Goal: Task Accomplishment & Management: Complete application form

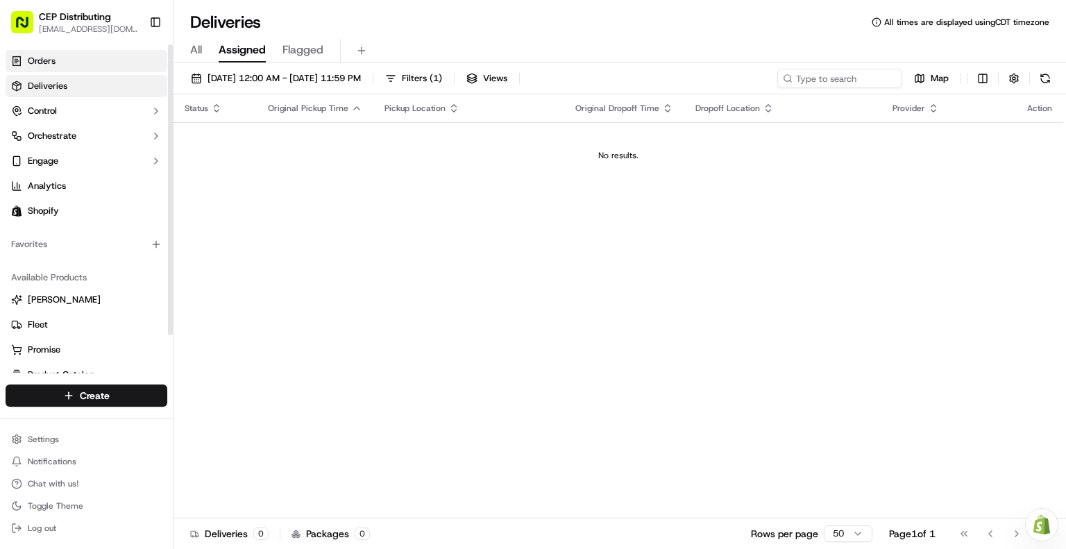
click at [49, 60] on span "Orders" at bounding box center [42, 61] width 28 height 12
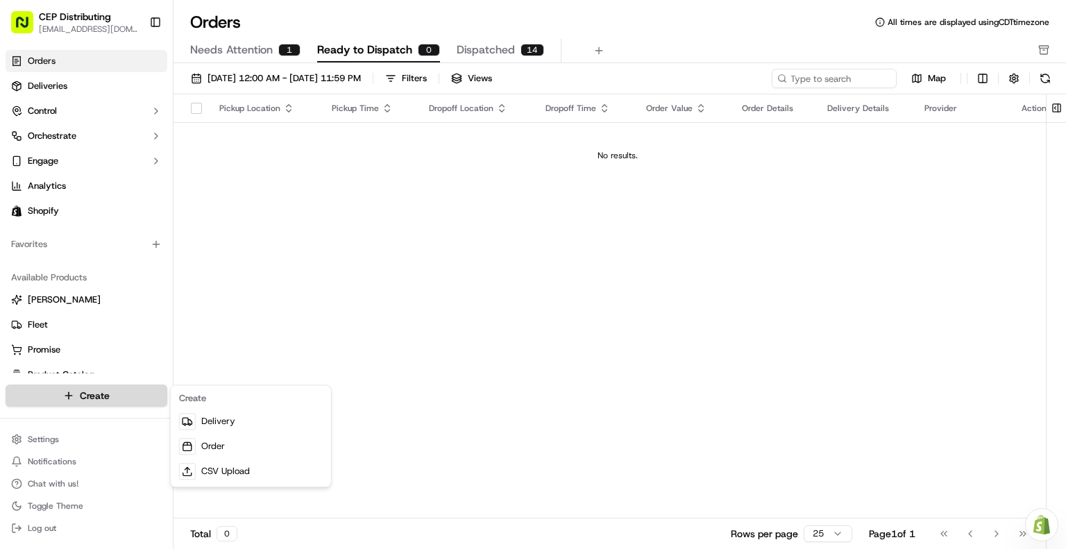
click at [72, 389] on html "CEP Distributing seniece@avexpress.net Toggle Sidebar Orders Deliveries Control…" at bounding box center [533, 274] width 1066 height 549
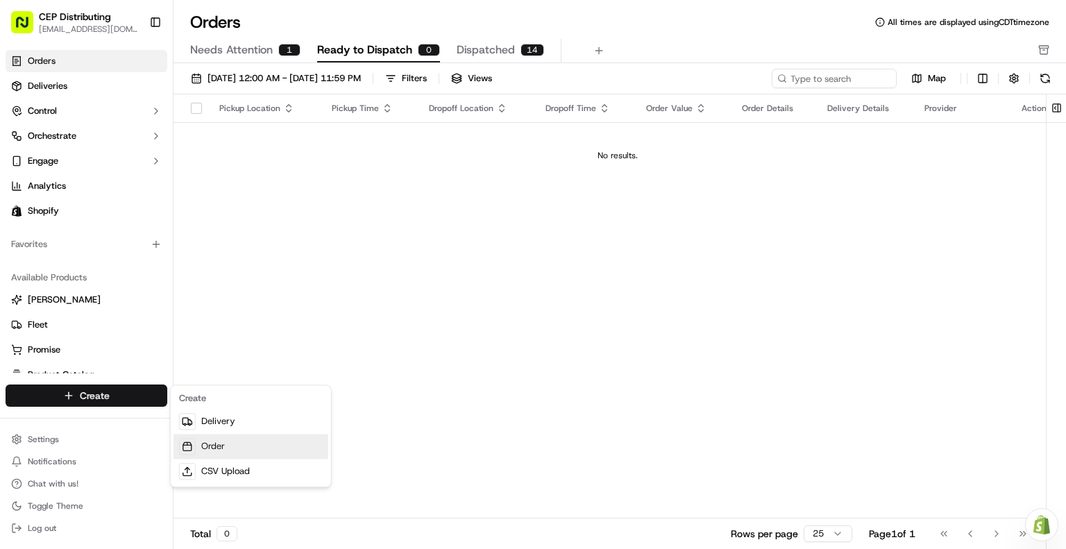
click at [226, 442] on link "Order" at bounding box center [250, 446] width 155 height 25
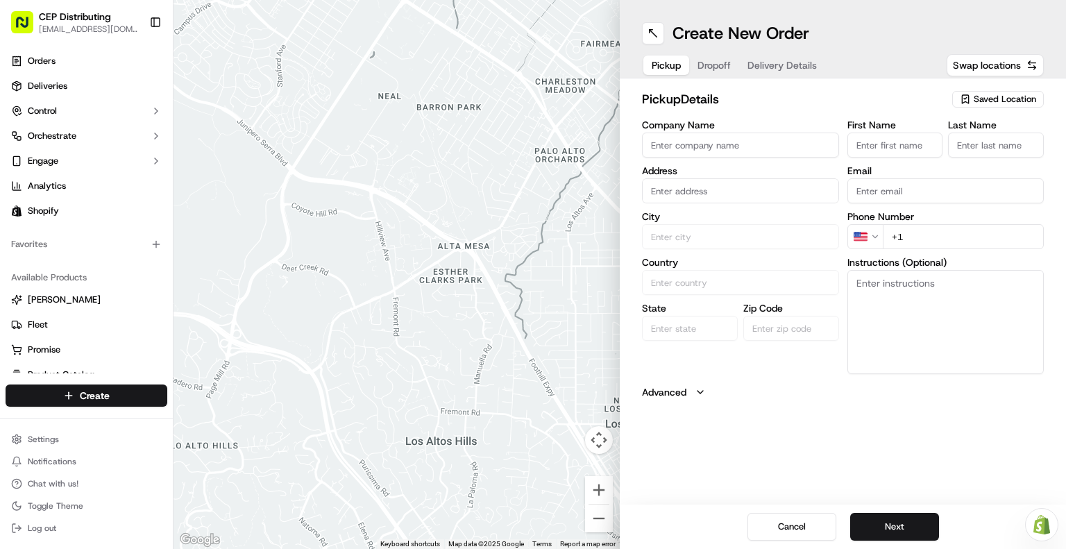
click at [709, 144] on input "Company Name" at bounding box center [740, 145] width 197 height 25
type input "AV EXPRESS"
type input "[STREET_ADDRESS]"
type input "Seniece"
type input "Jetson"
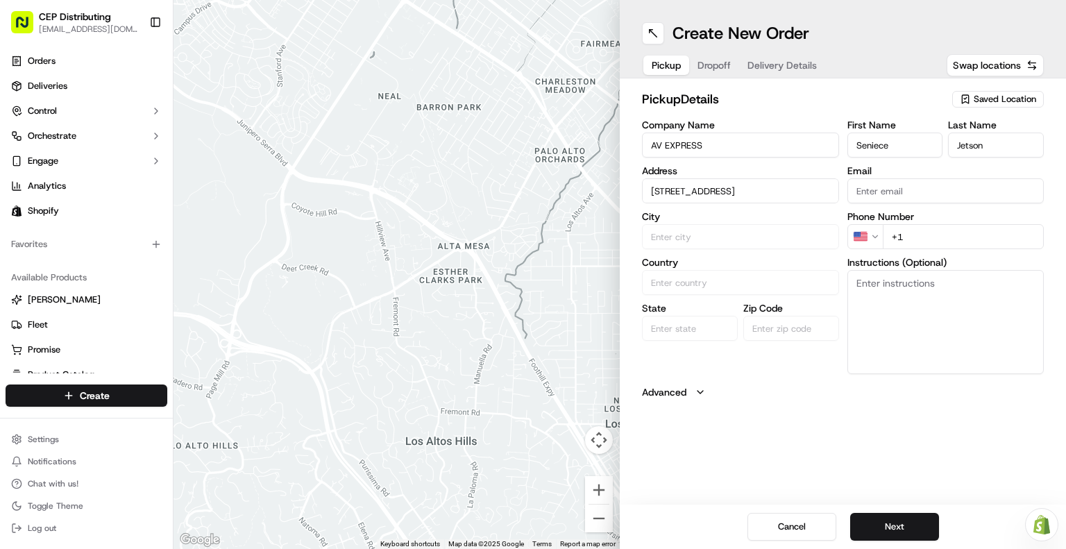
type input "[EMAIL_ADDRESS][DOMAIN_NAME]"
click at [742, 225] on div "8720 Westpark Dr b, Houston, TX 77063, USA" at bounding box center [740, 220] width 190 height 21
type input "[STREET_ADDRESS]"
type input "Houston"
type input "United States"
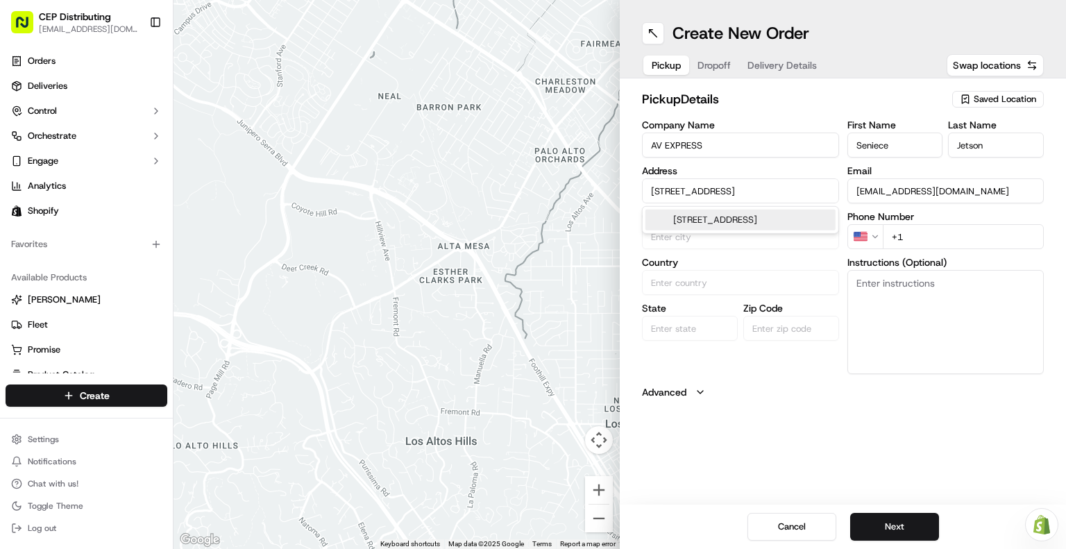
type input "TX"
type input "77063"
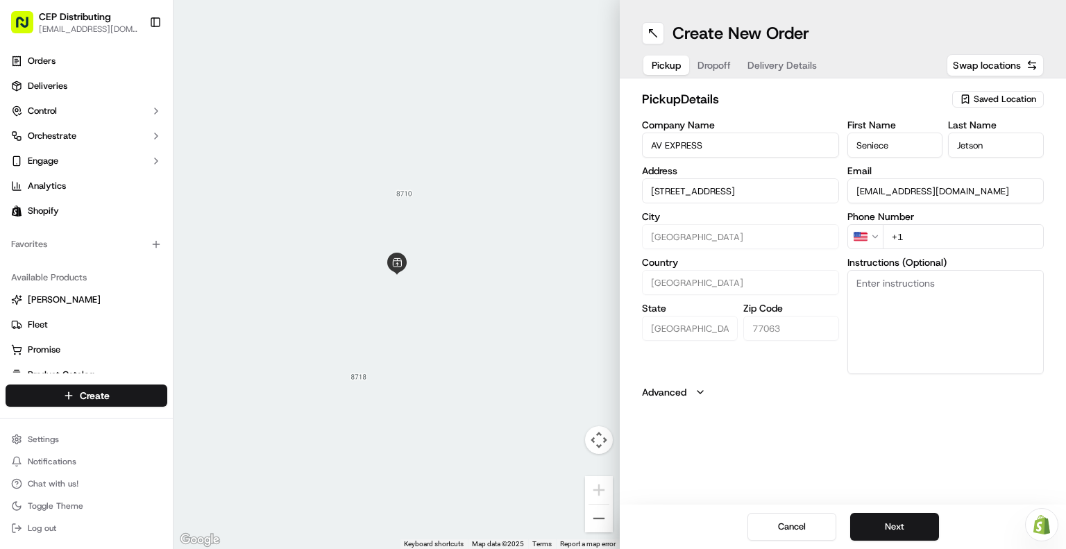
click at [928, 237] on input "+1" at bounding box center [964, 236] width 162 height 25
type input "+1 346 504 5922"
type textarea "Pickup order# 3011 in front entrance."
click at [885, 527] on button "Next" at bounding box center [894, 527] width 89 height 28
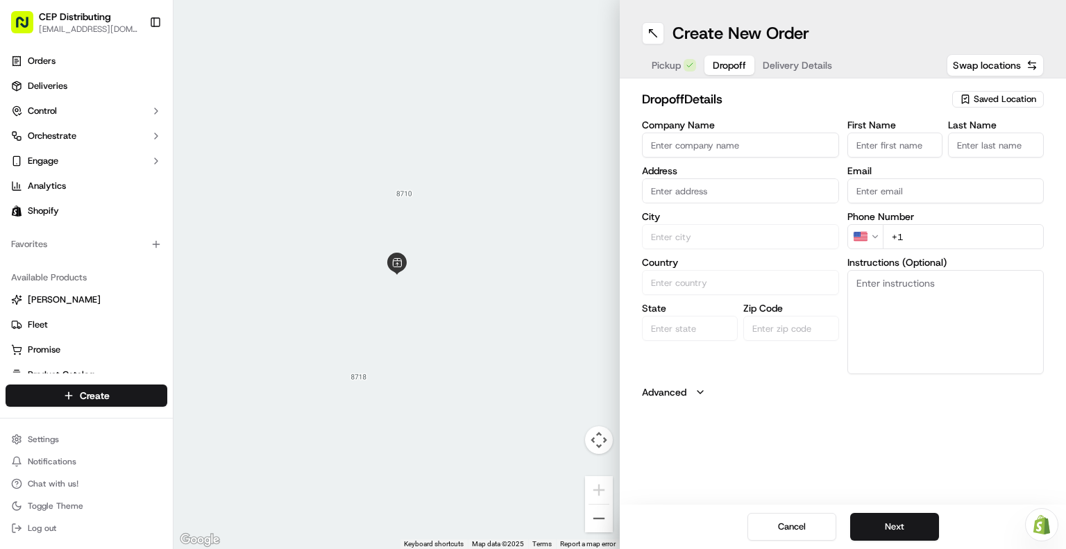
click at [678, 146] on input "Company Name" at bounding box center [740, 145] width 197 height 25
type input "Cutting Edge Technology"
type input "[STREET_ADDRESS][PERSON_NAME][PERSON_NAME]"
type input "Nick"
type input "Rodano"
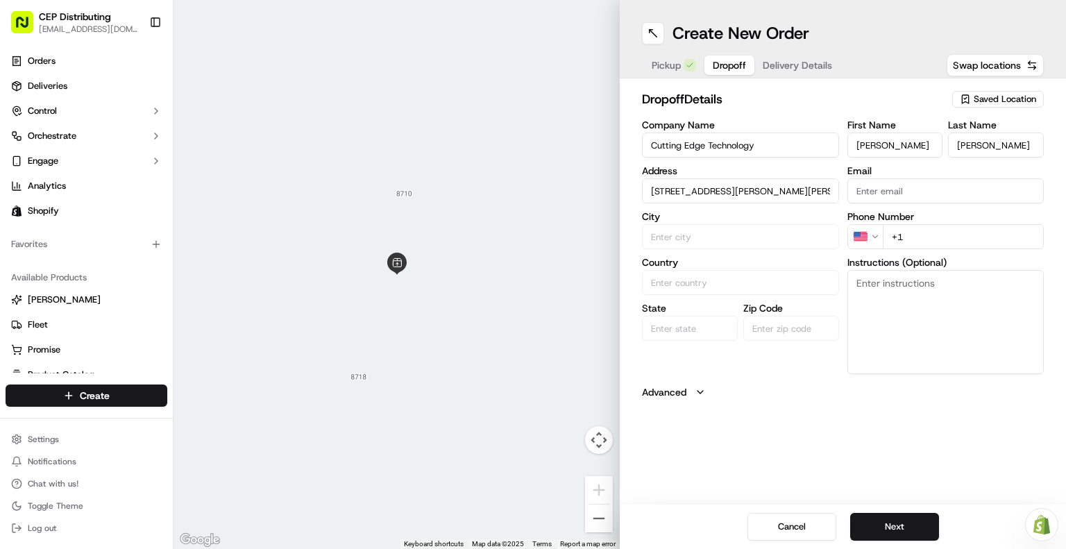
type input "nick@cuttingedgetex.net"
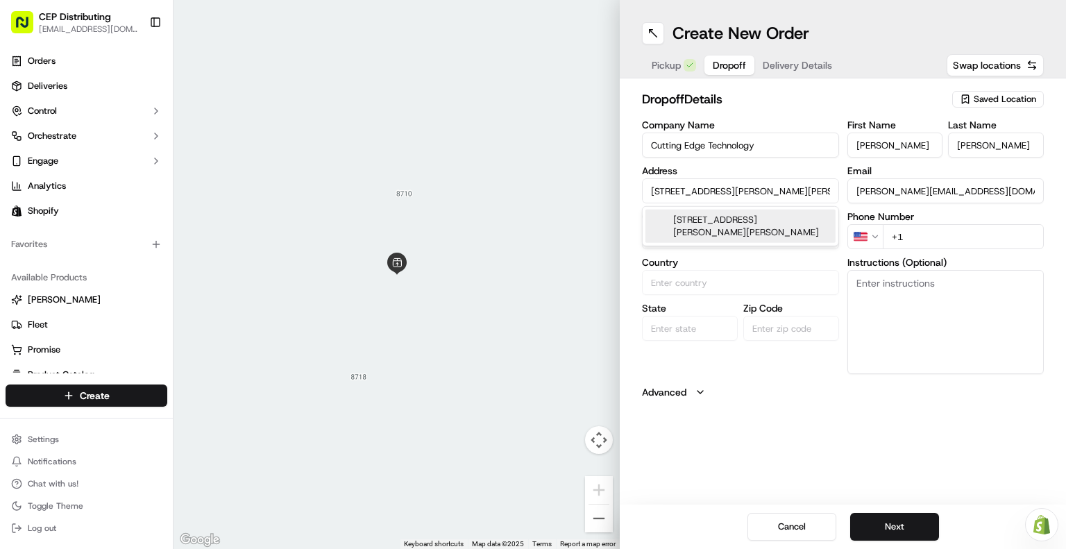
click at [754, 226] on div "2114 McCaleb Rd ste f400, Montgomery, TX 77316, USA" at bounding box center [740, 226] width 190 height 33
type input "[STREET_ADDRESS][PERSON_NAME][PERSON_NAME]"
type input "Montgomery"
type input "United States"
type input "TX"
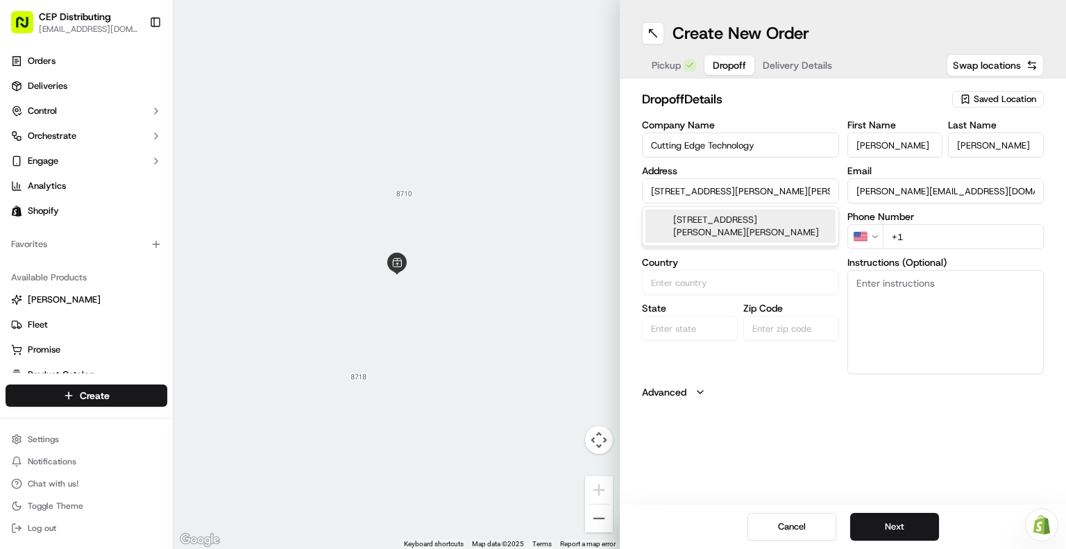
type input "77316"
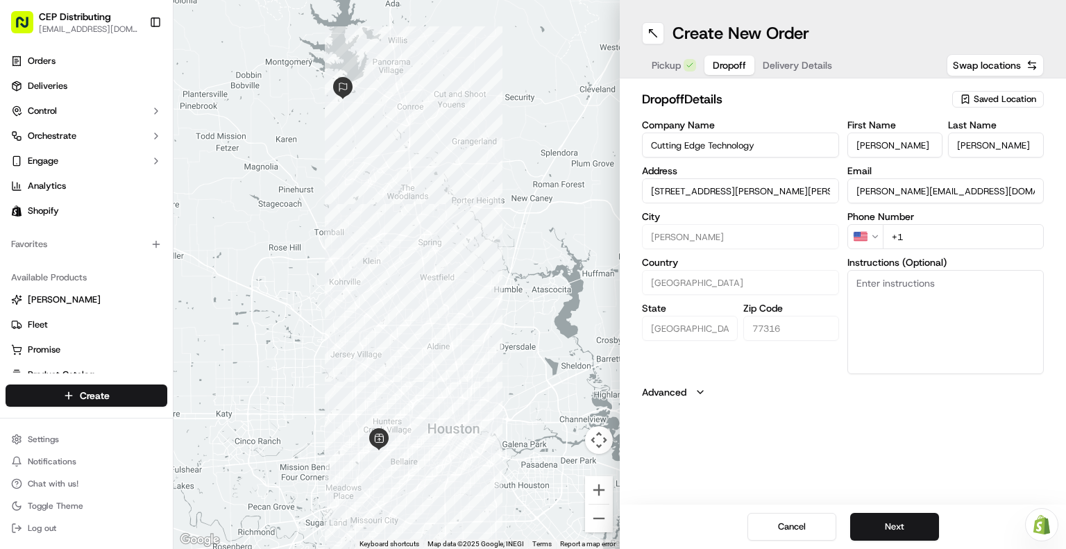
click at [915, 241] on input "+1" at bounding box center [964, 236] width 162 height 25
type input "+1 281 802 8940"
click at [915, 296] on textarea "Instructions (Optional)" at bounding box center [945, 322] width 197 height 104
type textarea "Do not leave outside - contact Nick at 281-802-8940"
click at [894, 527] on button "Next" at bounding box center [894, 527] width 89 height 28
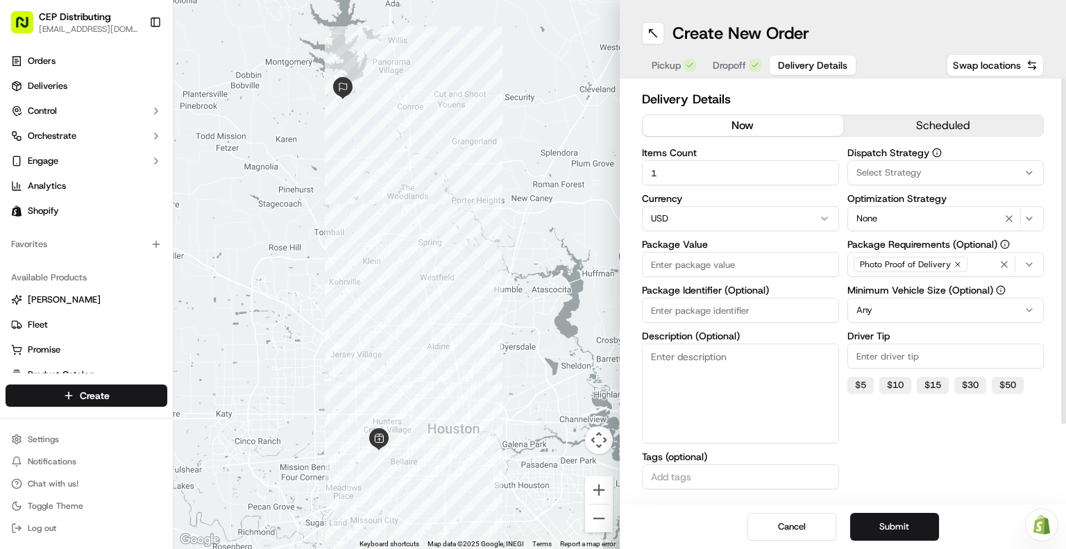
click at [708, 263] on input "Package Value" at bounding box center [740, 264] width 197 height 25
type input "178.73"
click at [713, 310] on input "Package Identifier (Optional)" at bounding box center [740, 310] width 197 height 25
type input "Order# 3011"
click at [916, 167] on span "Select Strategy" at bounding box center [888, 173] width 65 height 12
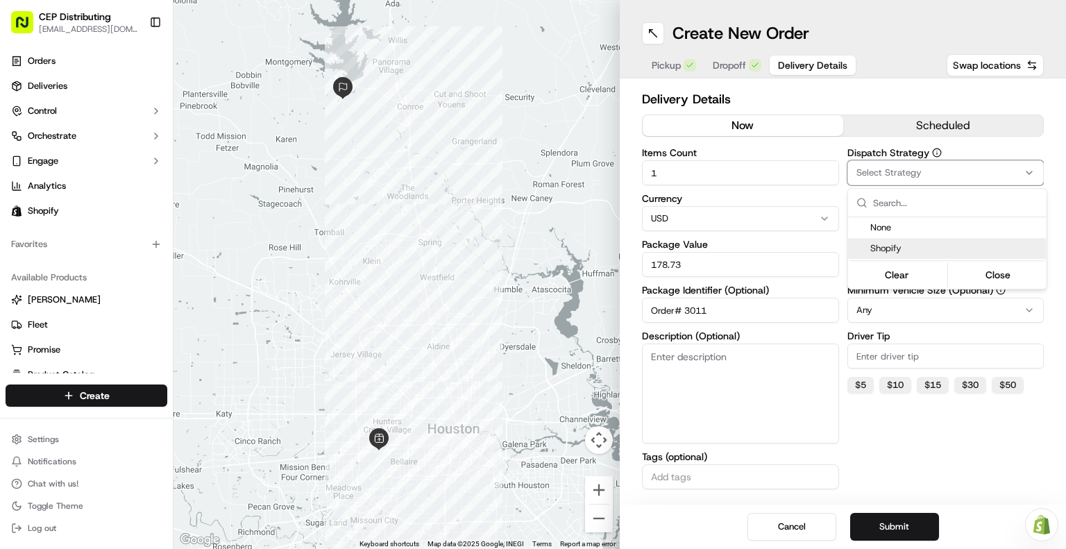
click at [902, 240] on div "Shopify" at bounding box center [947, 248] width 198 height 21
click at [910, 436] on html "CEP Distributing seniece@avexpress.net Toggle Sidebar Orders Deliveries Control…" at bounding box center [533, 274] width 1066 height 549
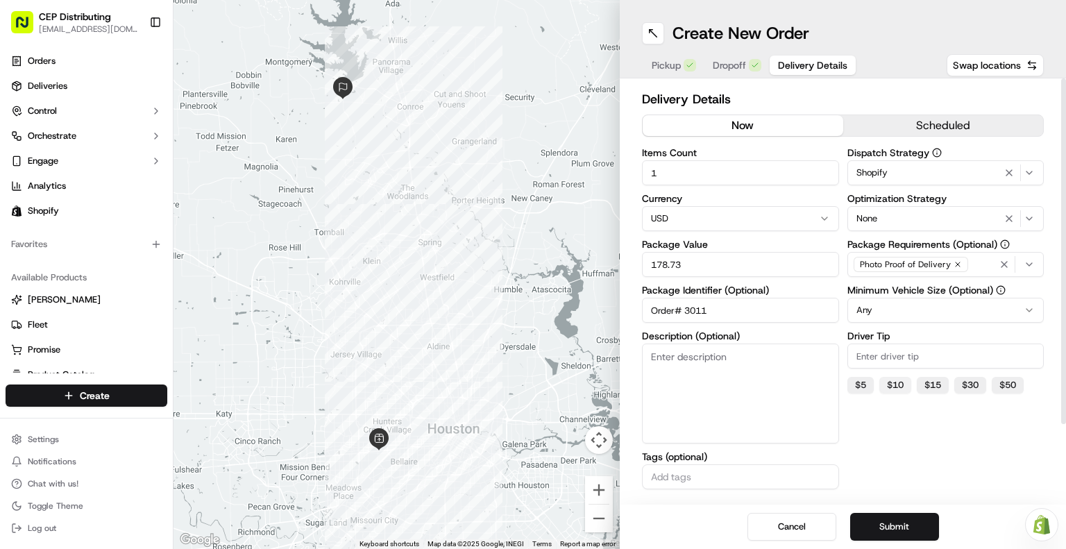
click at [892, 383] on button "$ 10" at bounding box center [895, 385] width 32 height 17
type input "10"
click at [888, 523] on button "Submit" at bounding box center [894, 527] width 89 height 28
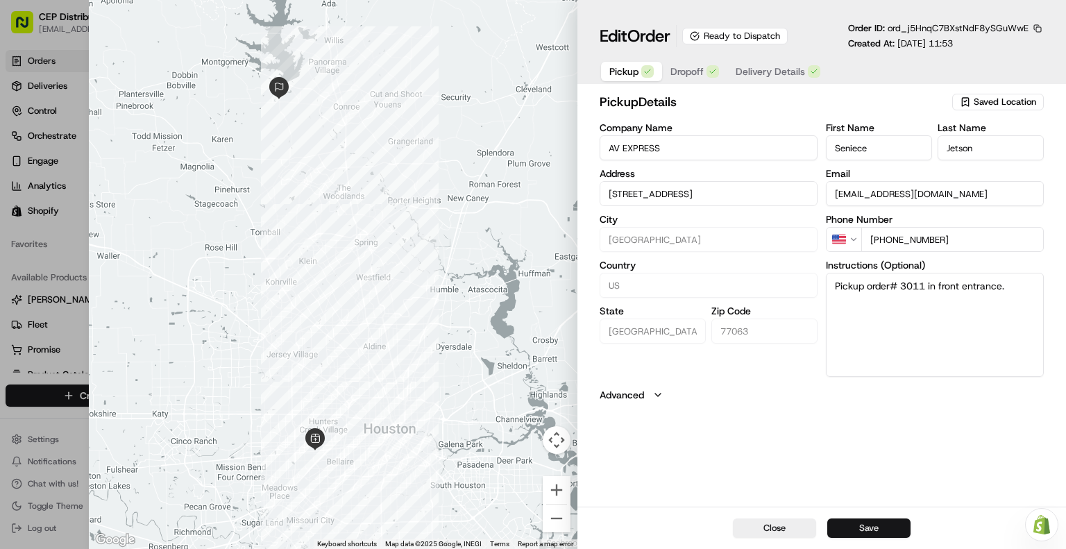
click at [885, 523] on button "Save" at bounding box center [868, 527] width 83 height 19
type input "+1"
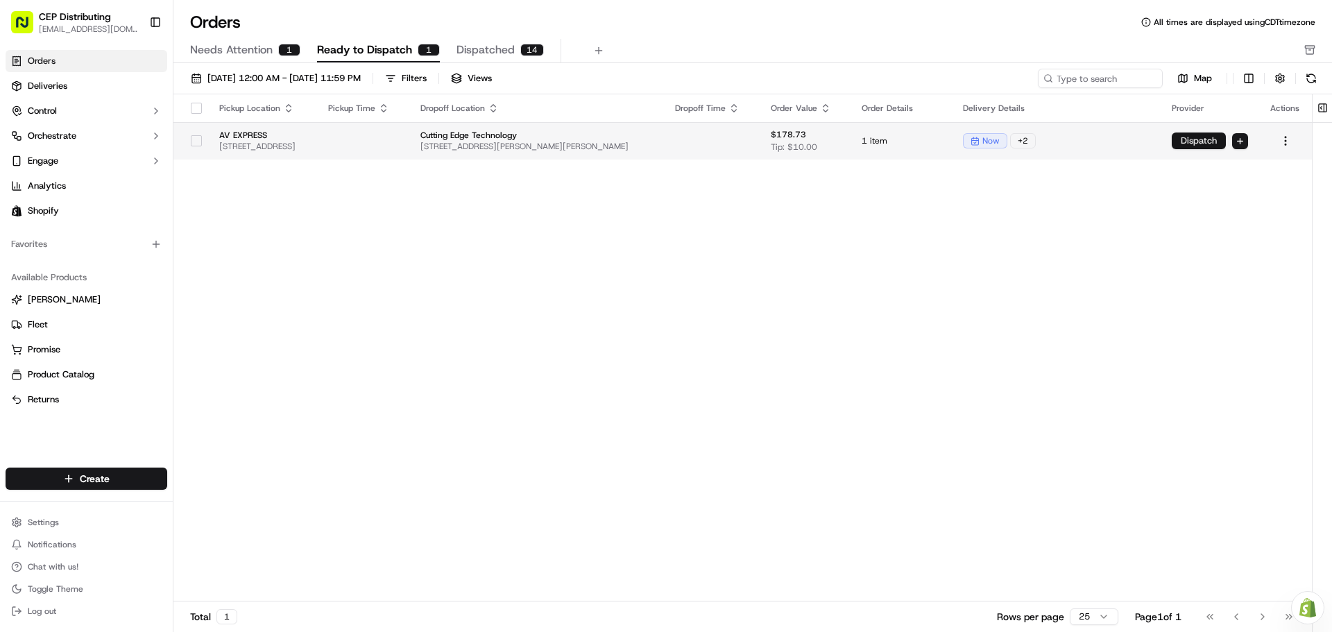
click at [1065, 138] on button "Dispatch" at bounding box center [1199, 141] width 54 height 17
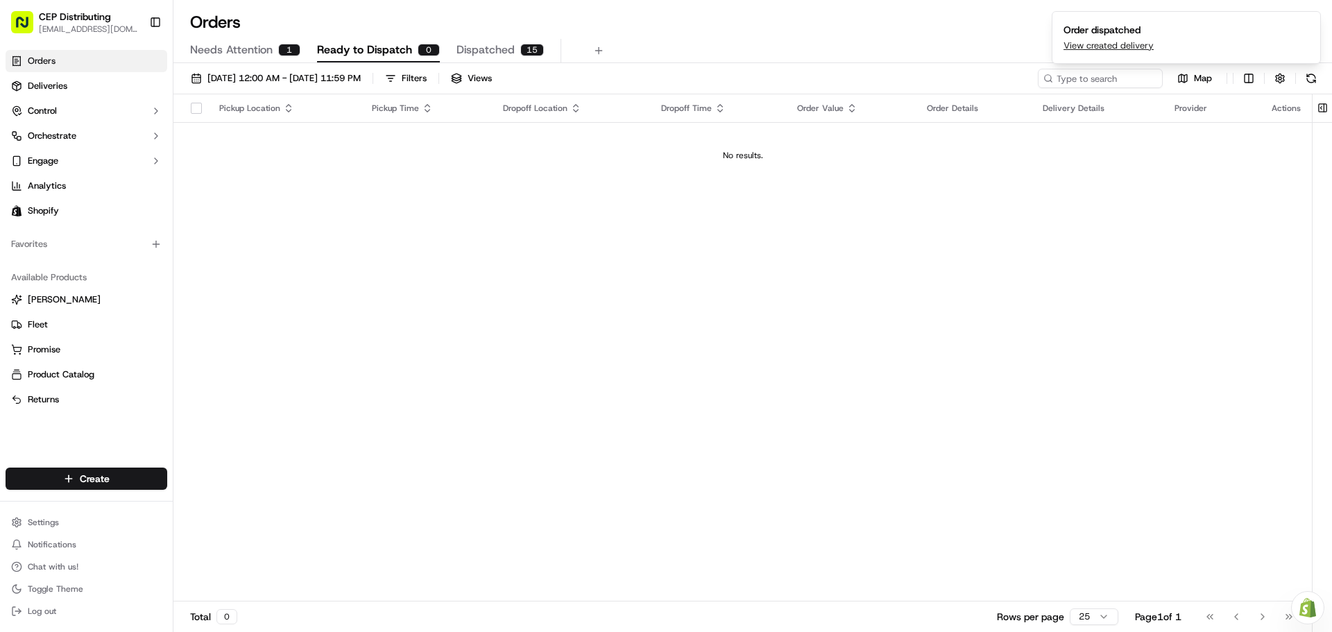
click at [493, 51] on span "Dispatched" at bounding box center [486, 50] width 58 height 17
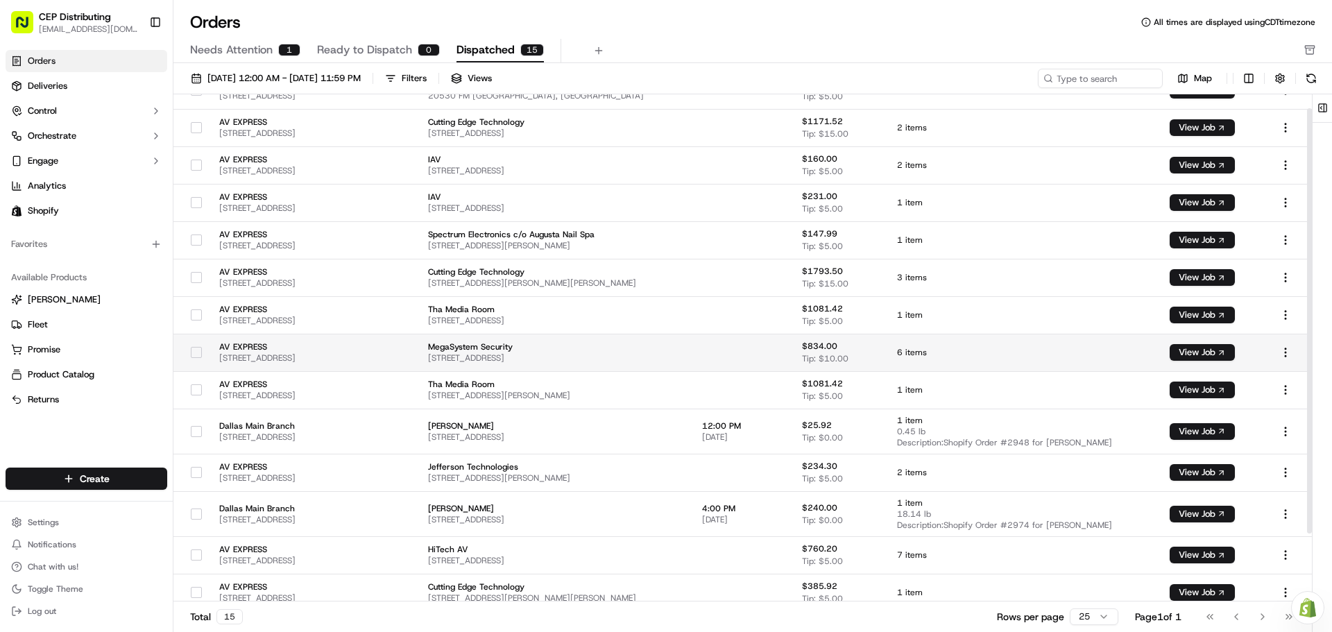
scroll to position [98, 0]
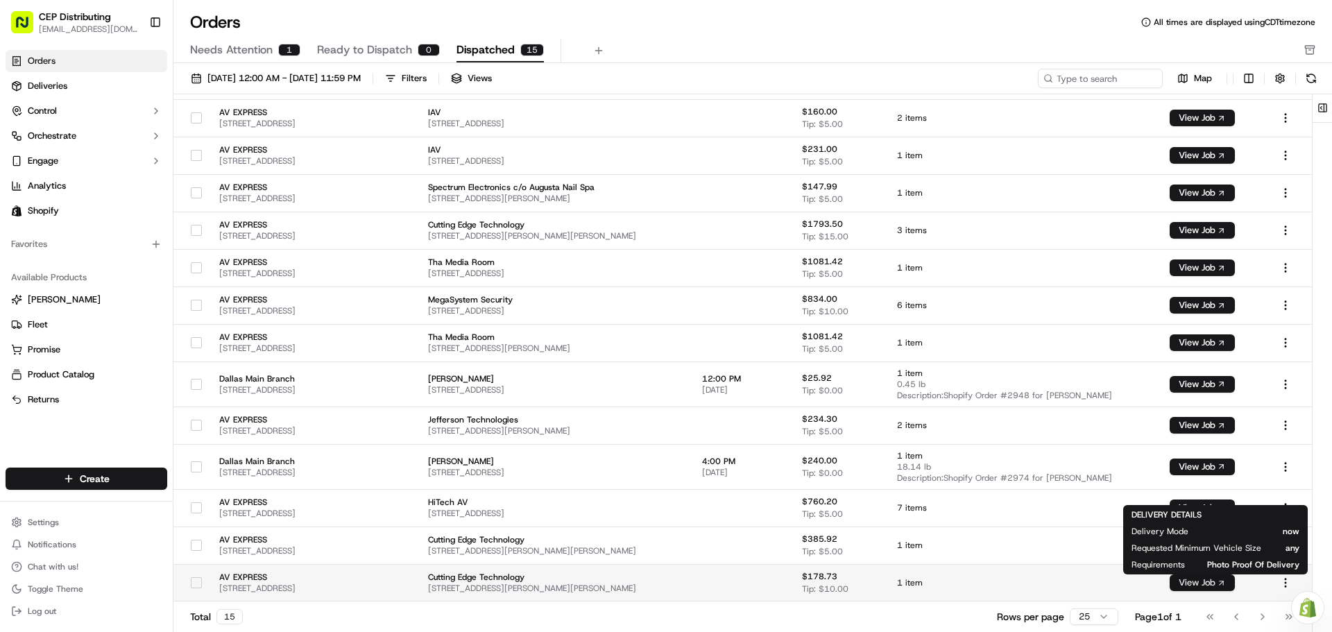
click at [1065, 548] on button "View Job" at bounding box center [1202, 583] width 65 height 17
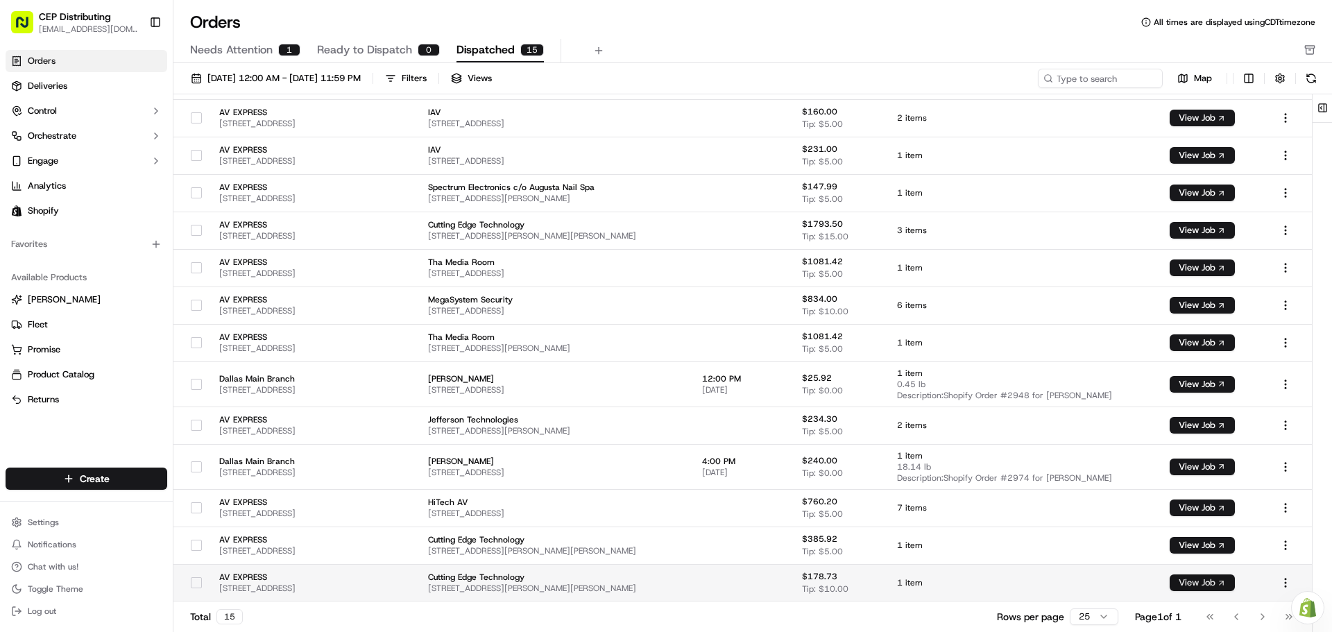
click at [1065, 548] on button "View Job" at bounding box center [1202, 583] width 65 height 17
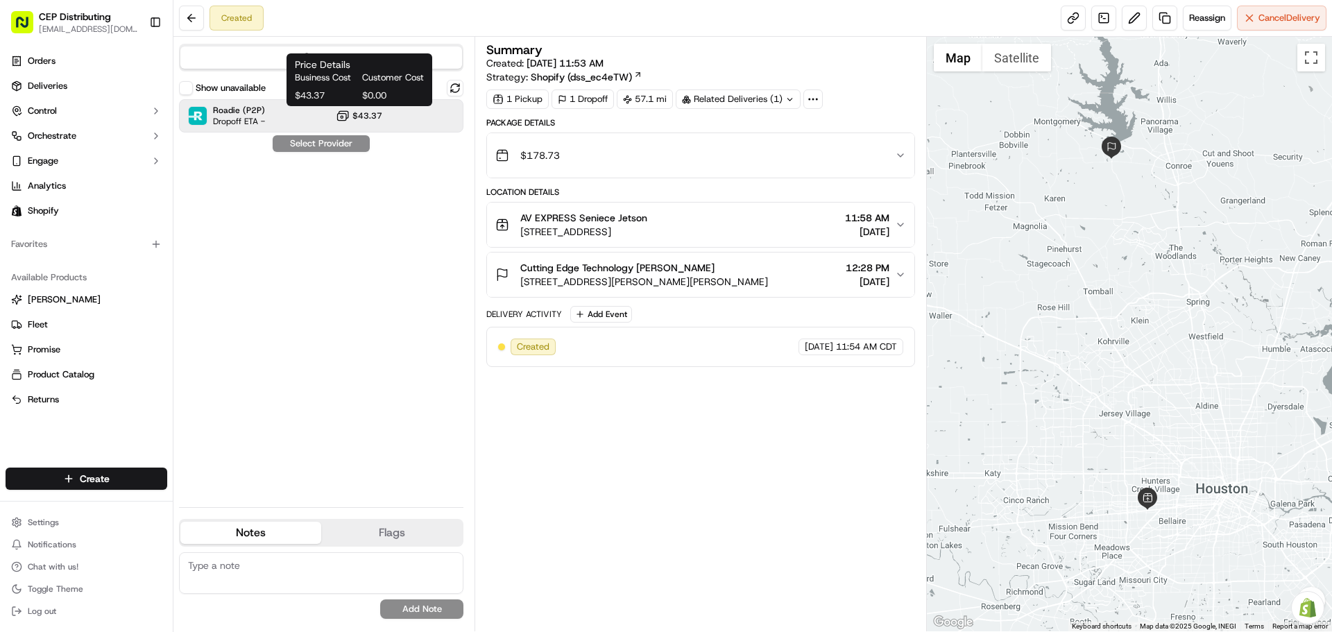
click at [355, 119] on span "$43.37" at bounding box center [368, 115] width 30 height 11
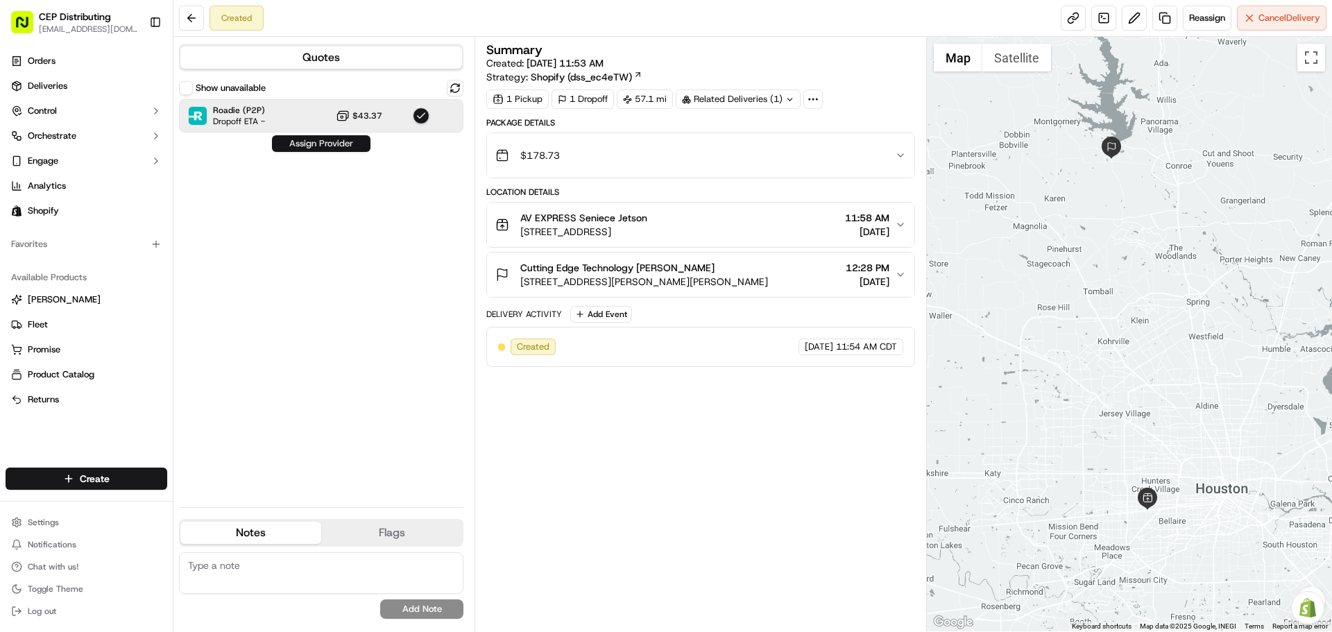
click at [339, 148] on button "Assign Provider" at bounding box center [321, 143] width 99 height 17
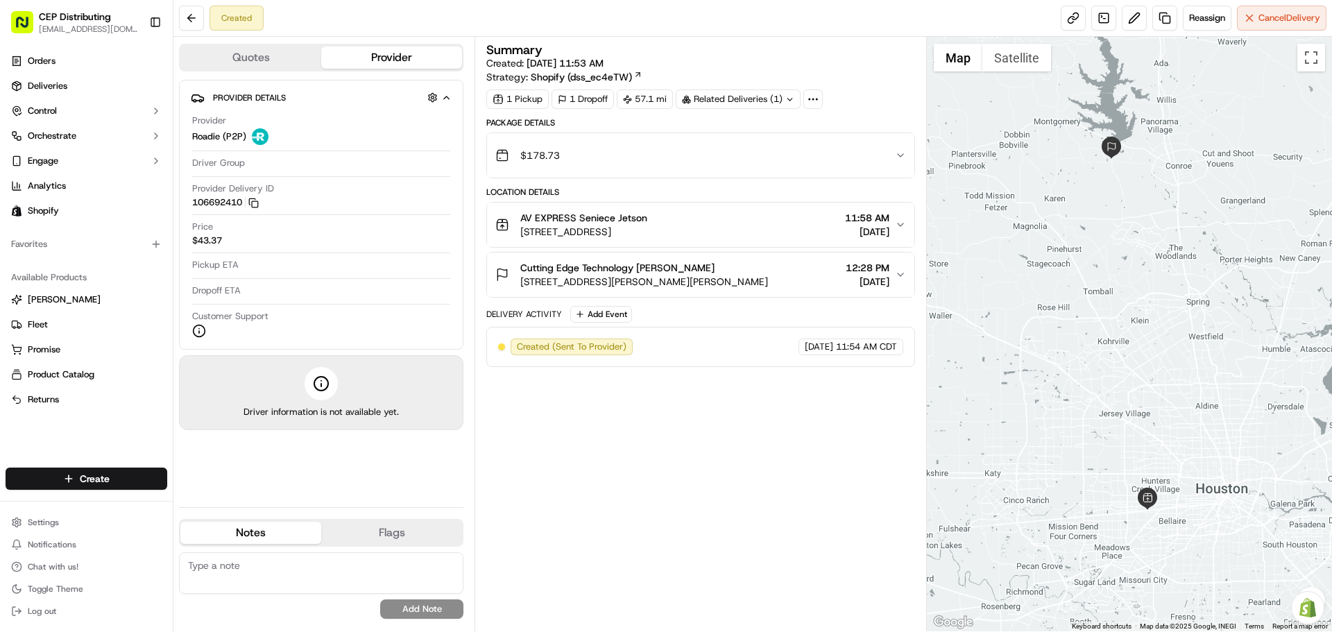
click at [682, 159] on div "$178.73" at bounding box center [694, 156] width 399 height 28
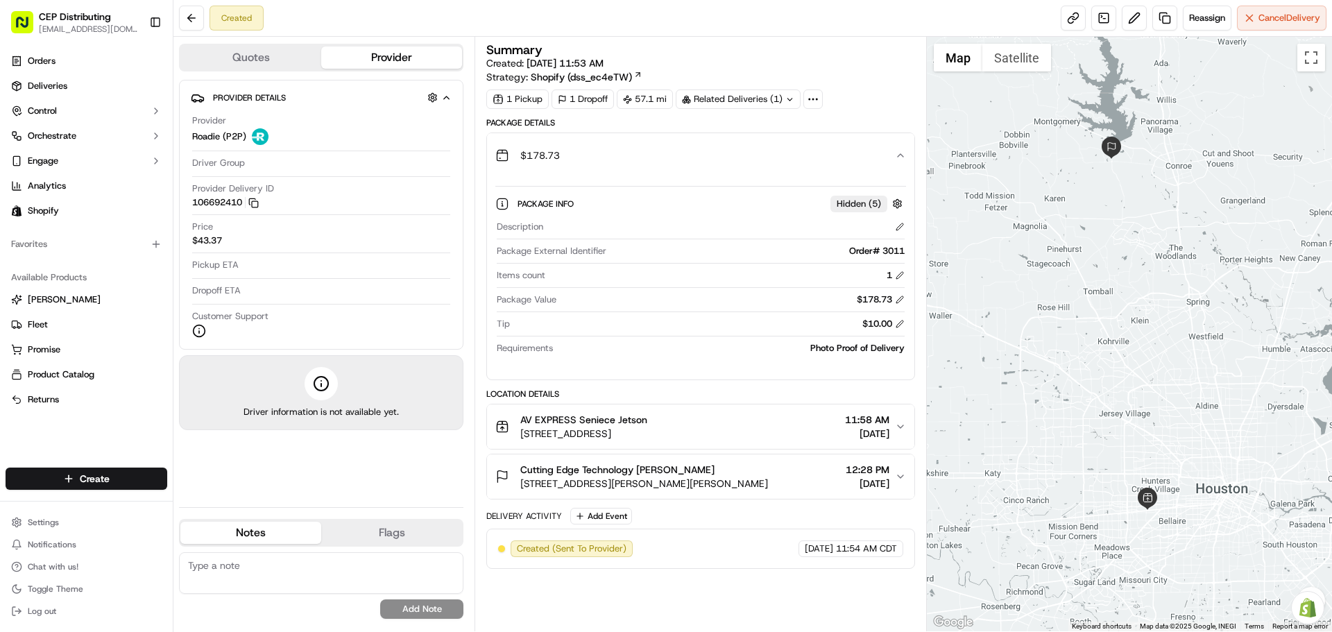
click at [682, 159] on div "$178.73" at bounding box center [694, 156] width 399 height 28
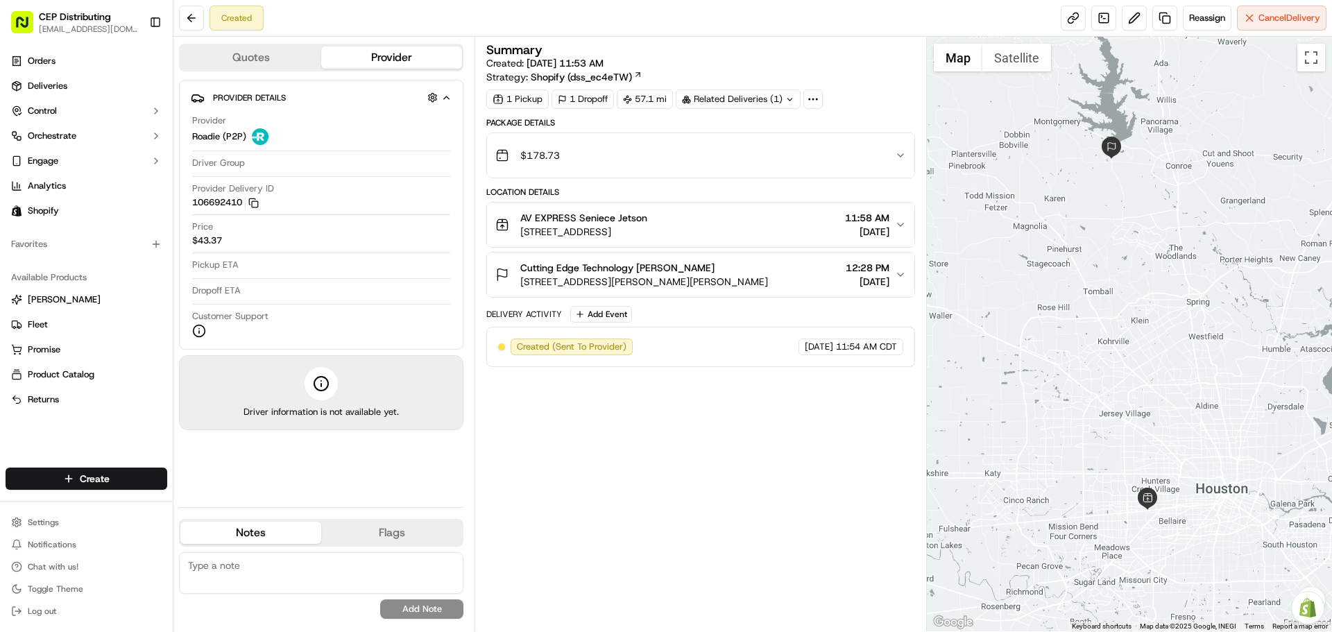
click at [690, 159] on div "$178.73" at bounding box center [694, 156] width 399 height 28
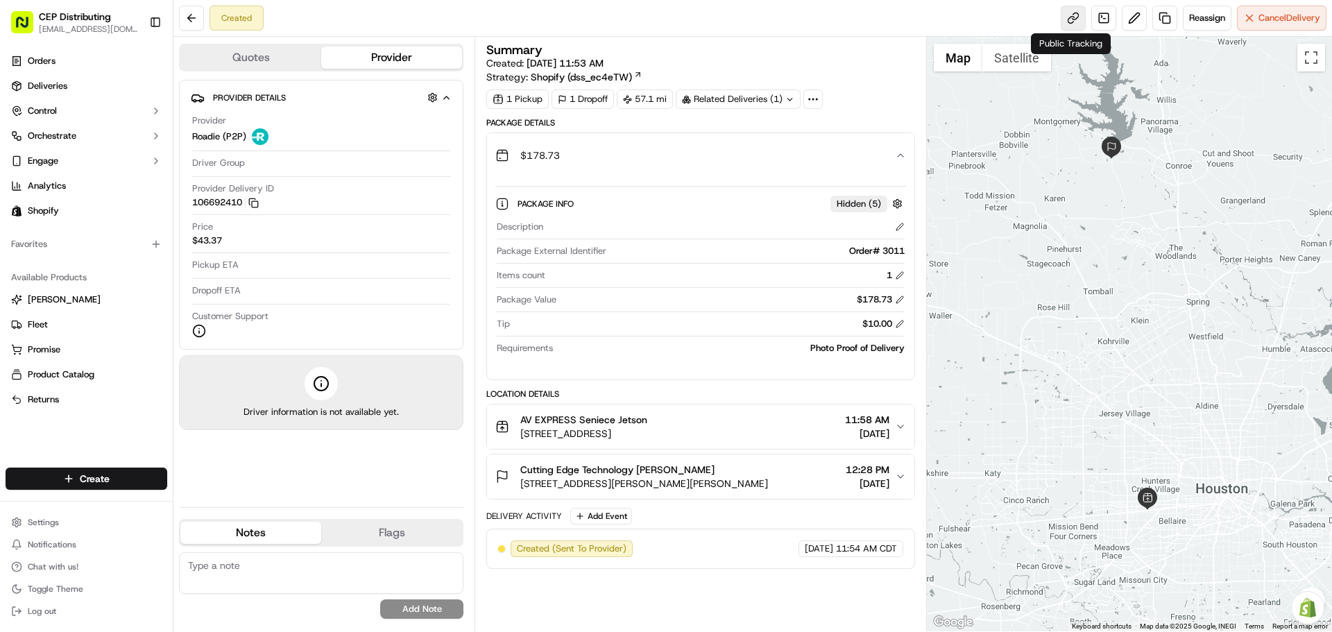
click at [1072, 24] on link at bounding box center [1073, 18] width 25 height 25
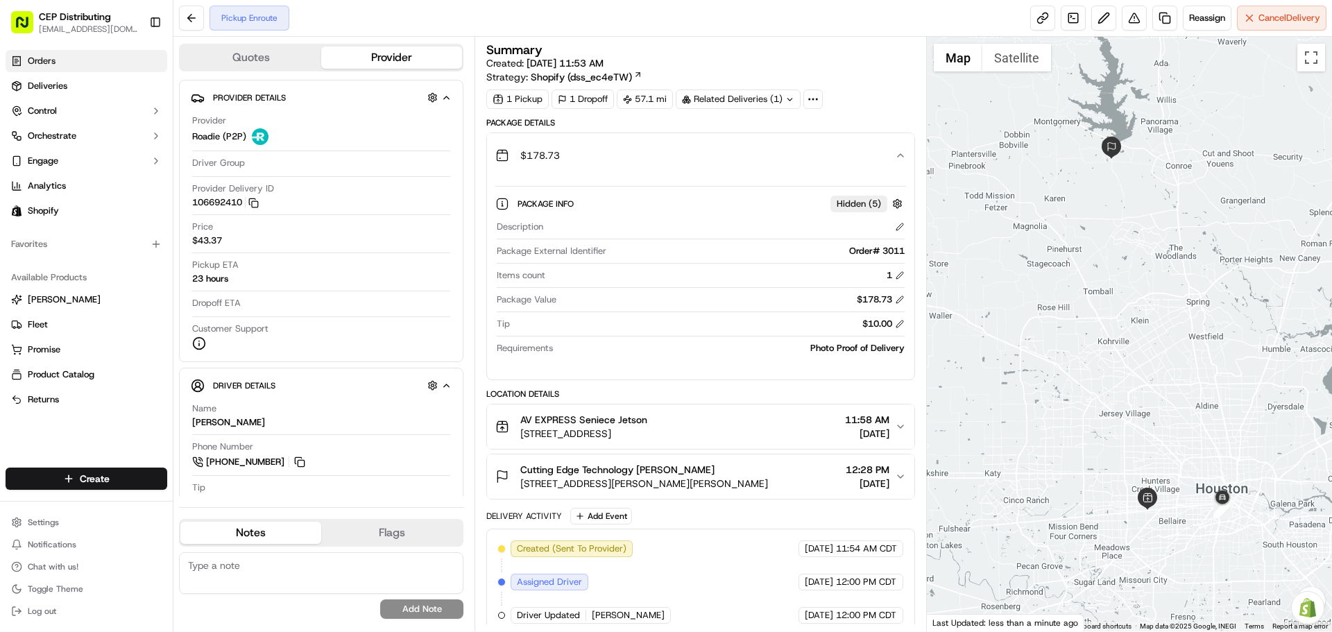
click at [71, 64] on link "Orders" at bounding box center [87, 61] width 162 height 22
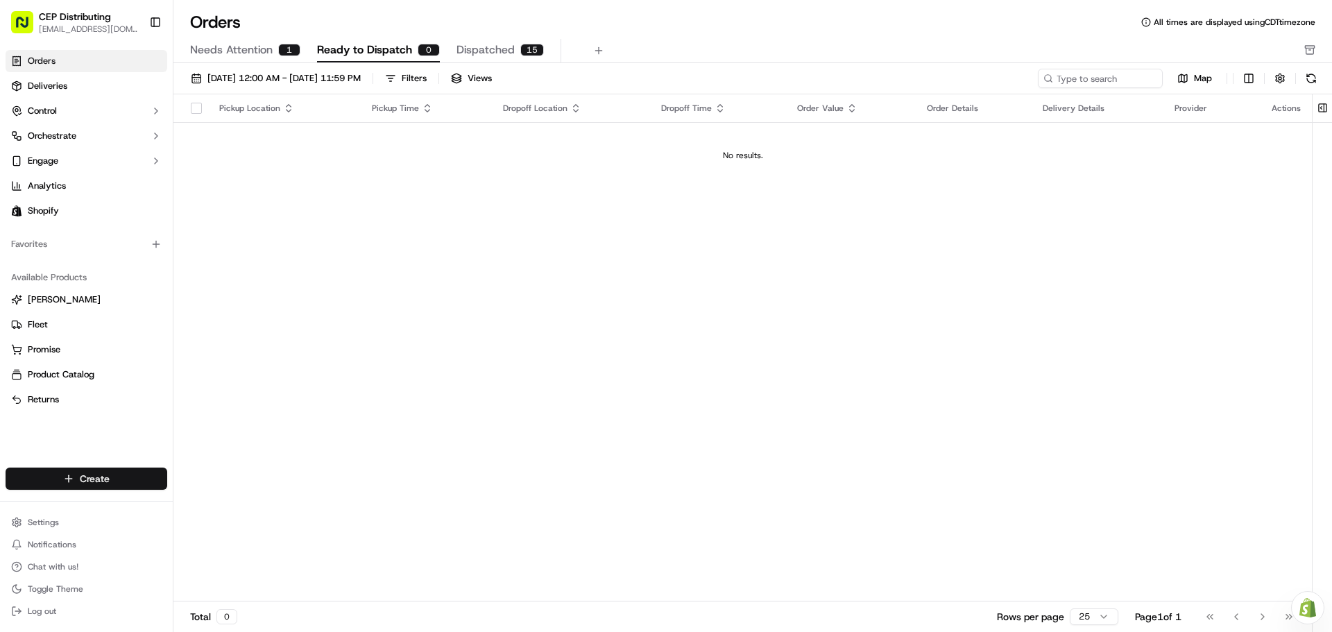
click at [101, 480] on html "CEP Distributing seniece@avexpress.net Toggle Sidebar Orders Deliveries Control…" at bounding box center [666, 316] width 1332 height 632
click at [217, 532] on link "Order" at bounding box center [250, 529] width 155 height 25
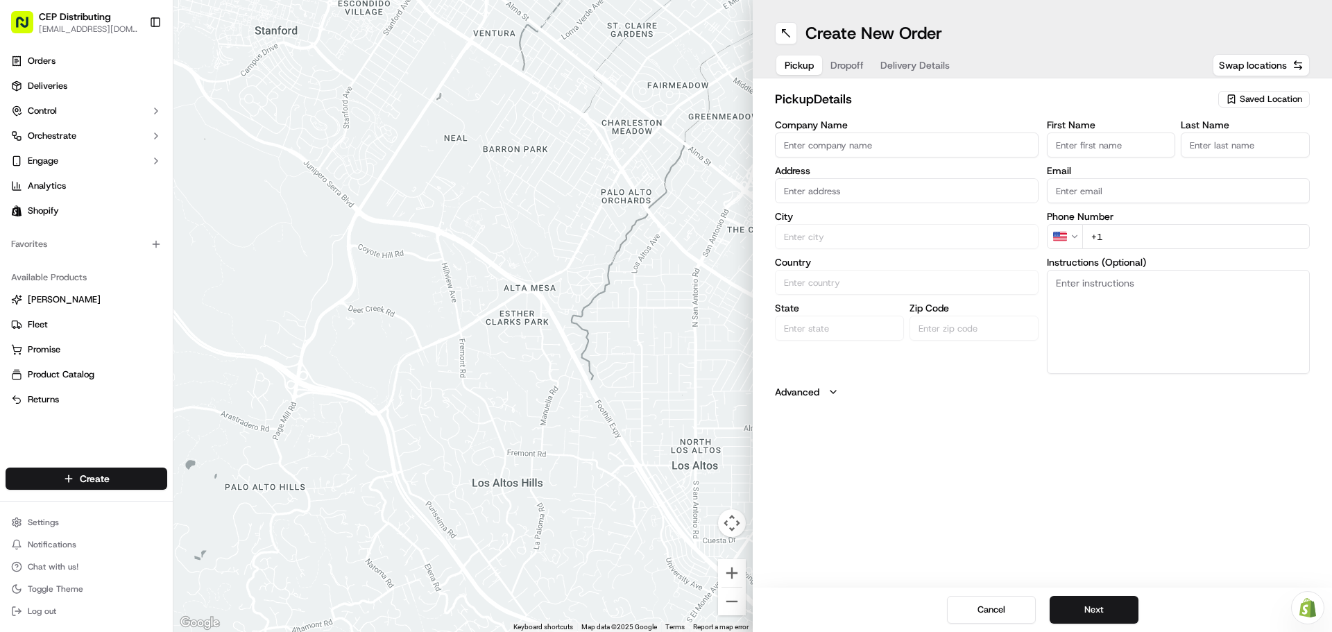
click at [876, 143] on input "Company Name" at bounding box center [907, 145] width 264 height 25
type input "AV EXPRESS"
type input "[STREET_ADDRESS]"
type input "Seniece"
type input "Jetson"
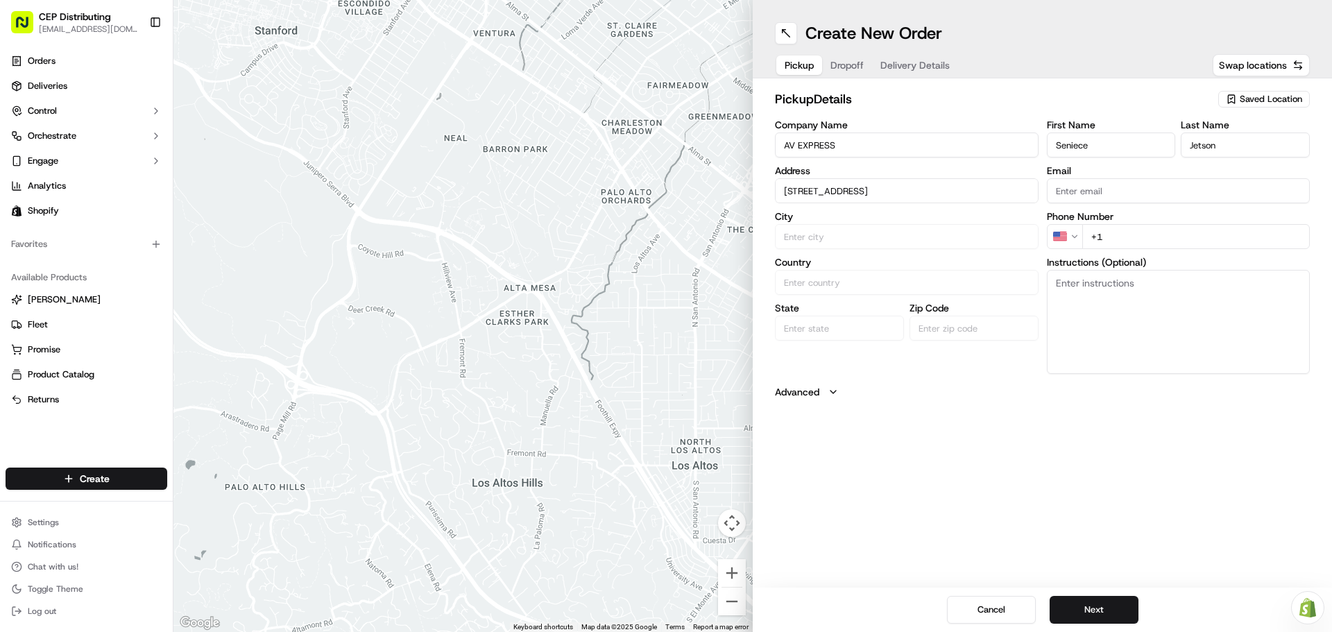
type input "[EMAIL_ADDRESS][DOMAIN_NAME]"
click at [879, 217] on div "8720 Westpark Dr b, Houston, TX 77063, USA" at bounding box center [907, 220] width 257 height 21
type input "[STREET_ADDRESS]"
type input "Houston"
type input "United States"
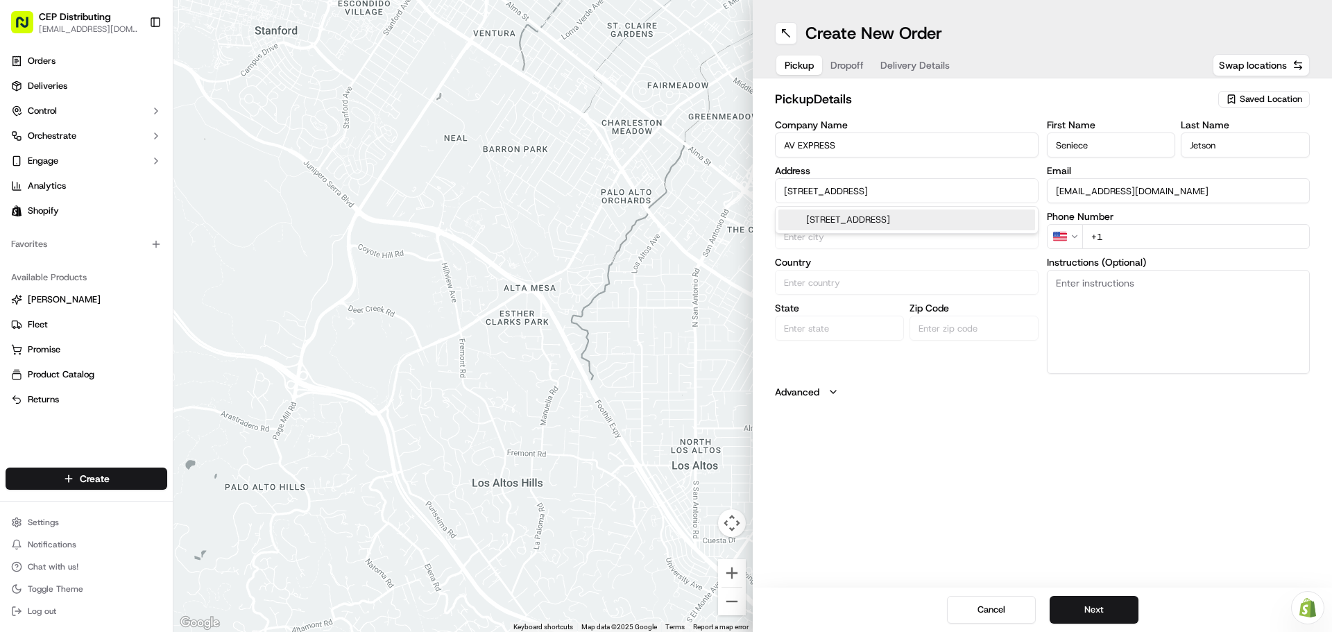
type input "TX"
type input "77063"
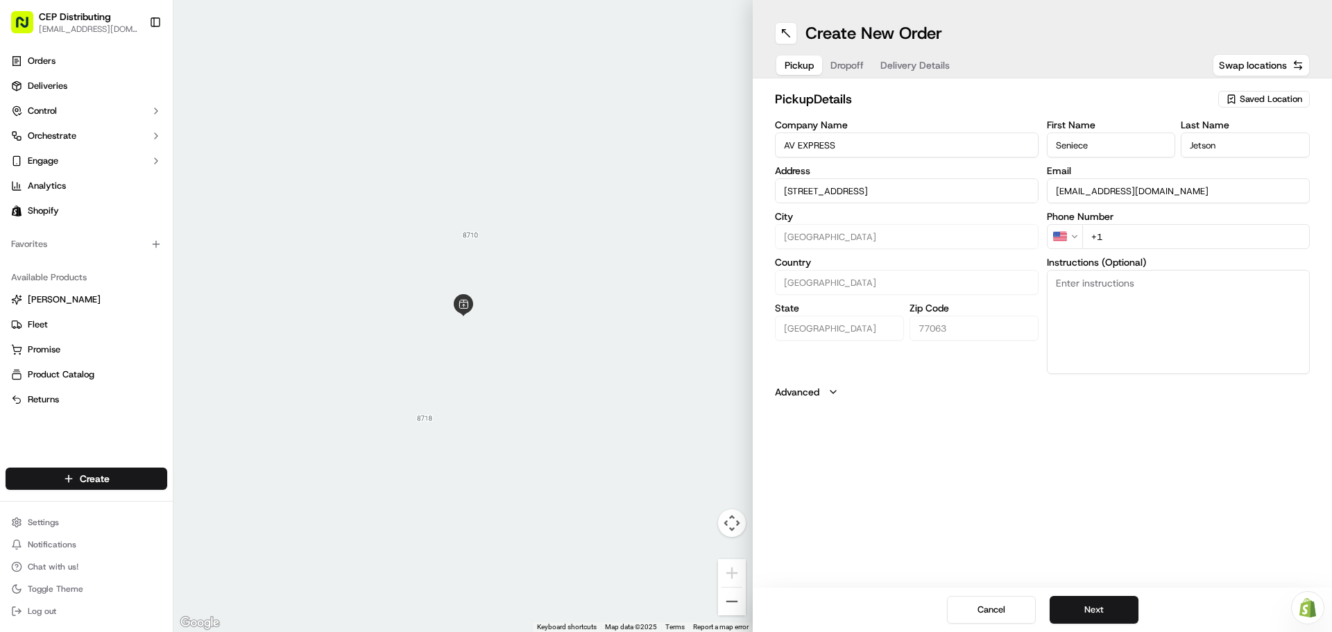
click at [1144, 233] on input "+1" at bounding box center [1197, 236] width 228 height 25
type input "+1 346 504 5922"
click at [1107, 290] on textarea "Instructions (Optional)" at bounding box center [1179, 322] width 264 height 104
type textarea "Pickup Order 3012 in front entrance."
click at [1103, 600] on button "Next" at bounding box center [1094, 610] width 89 height 28
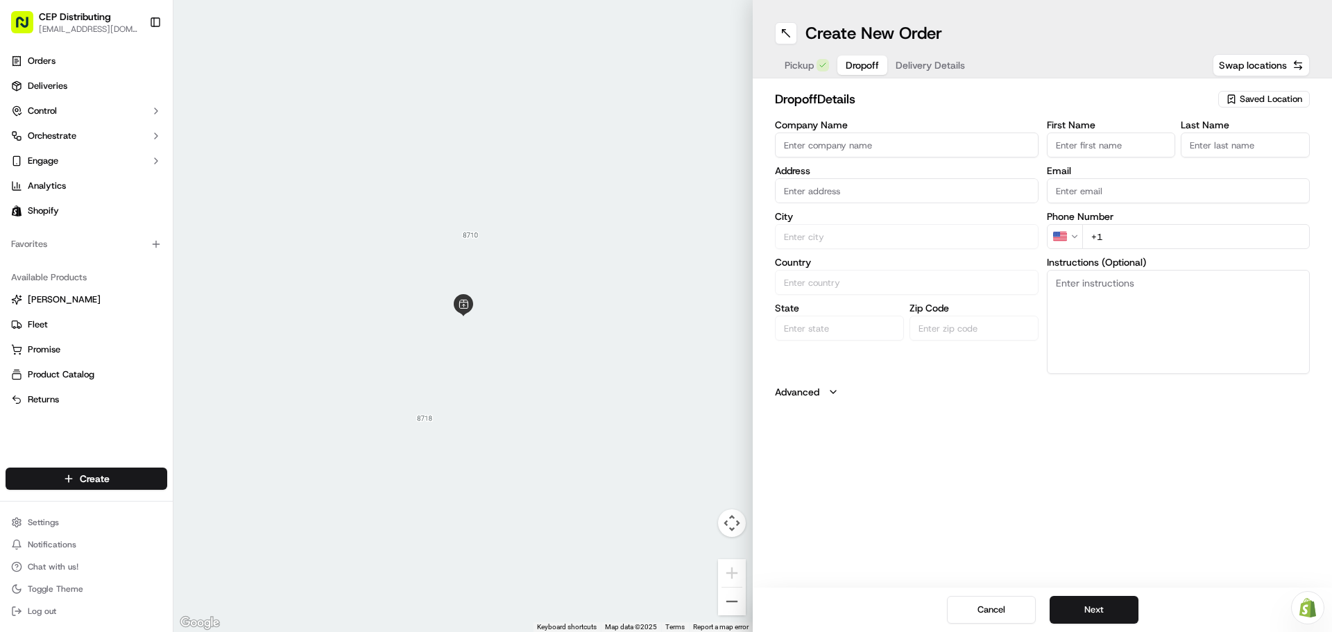
click at [917, 142] on input "Company Name" at bounding box center [907, 145] width 264 height 25
type input "r"
type input "R&G Partnership"
click at [821, 190] on input "text" at bounding box center [907, 190] width 264 height 25
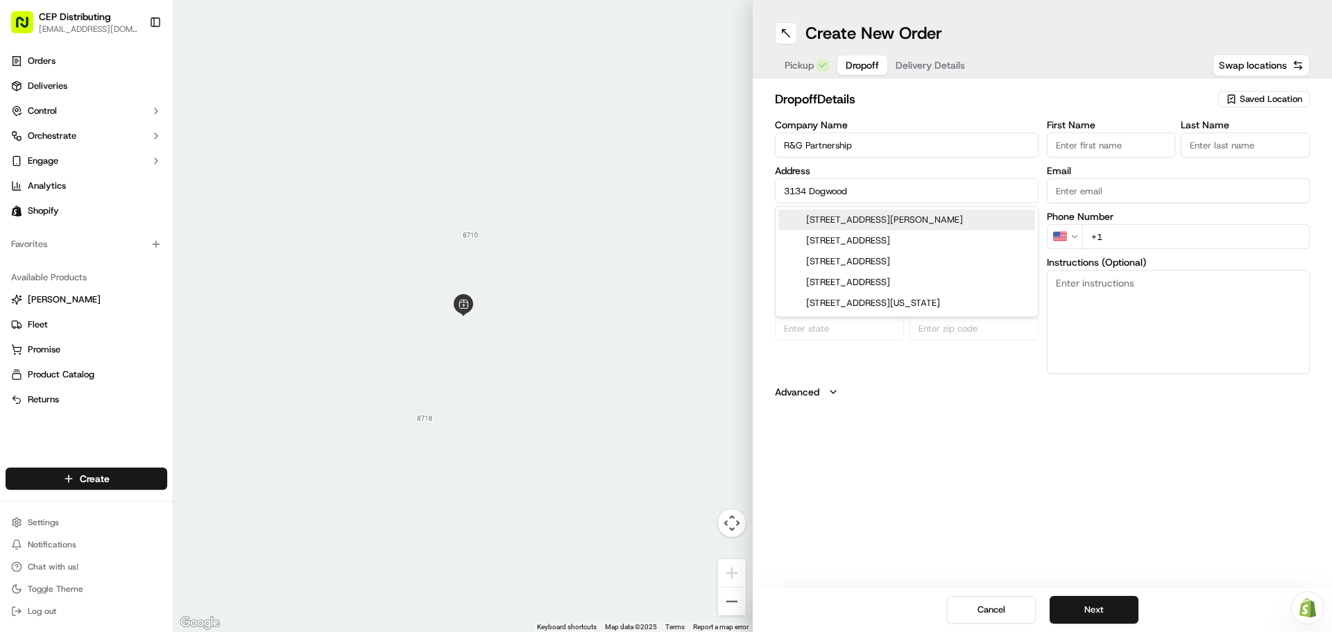
click at [863, 221] on div "3134 Dogwood Knoll Trail, Rosenberg, TX" at bounding box center [907, 220] width 257 height 21
type input "[STREET_ADDRESS][PERSON_NAME]"
type input "Rosenberg"
type input "United States"
type input "TX"
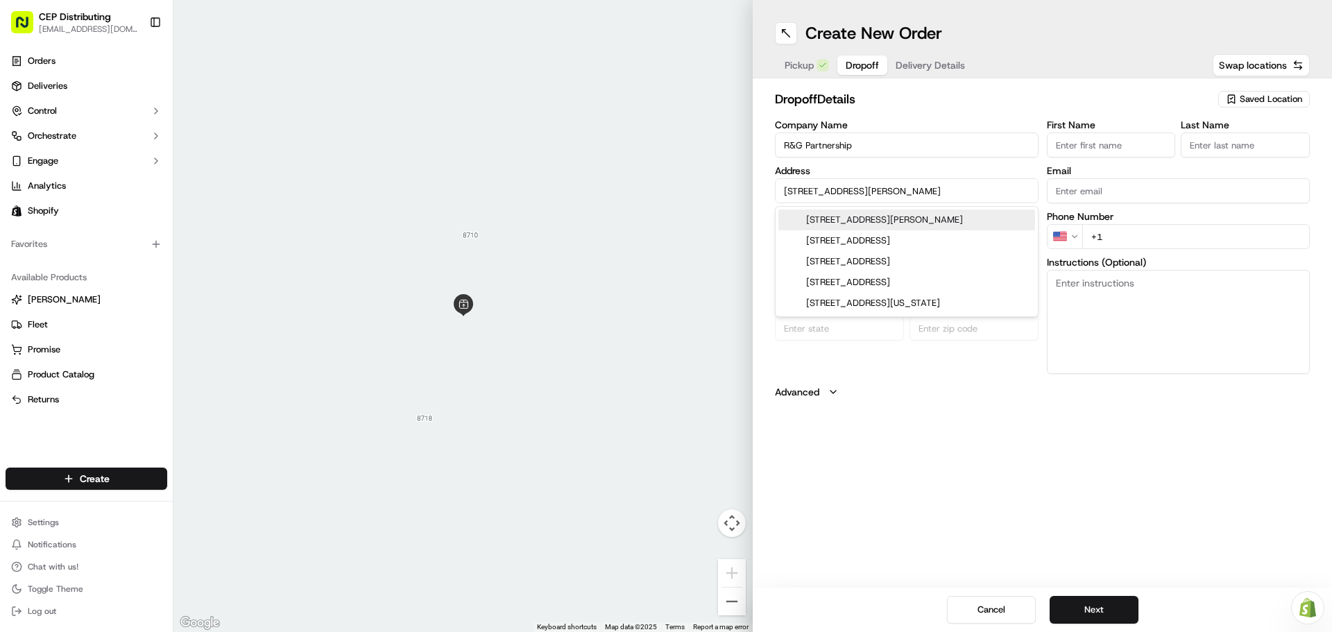
type input "77471"
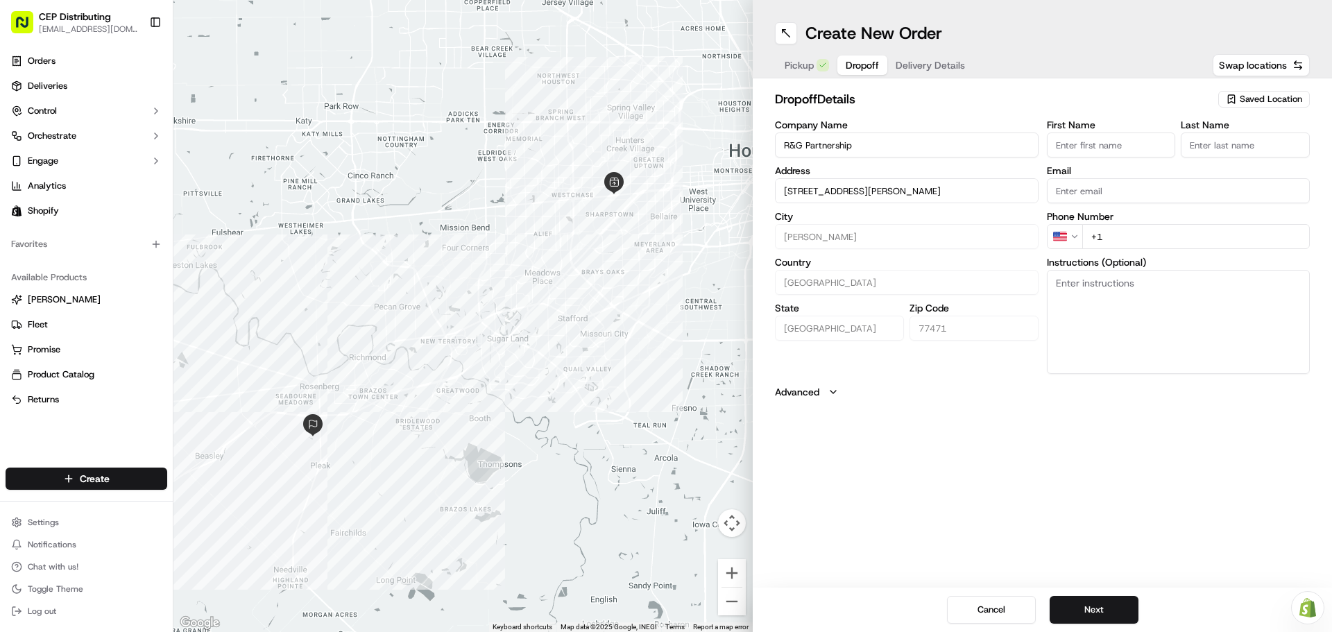
type input "[STREET_ADDRESS][PERSON_NAME]"
click at [1100, 145] on input "First Name" at bounding box center [1111, 145] width 129 height 25
click at [1067, 141] on input "First Name" at bounding box center [1111, 145] width 129 height 25
type input "Guillermo"
type input "Lopez"
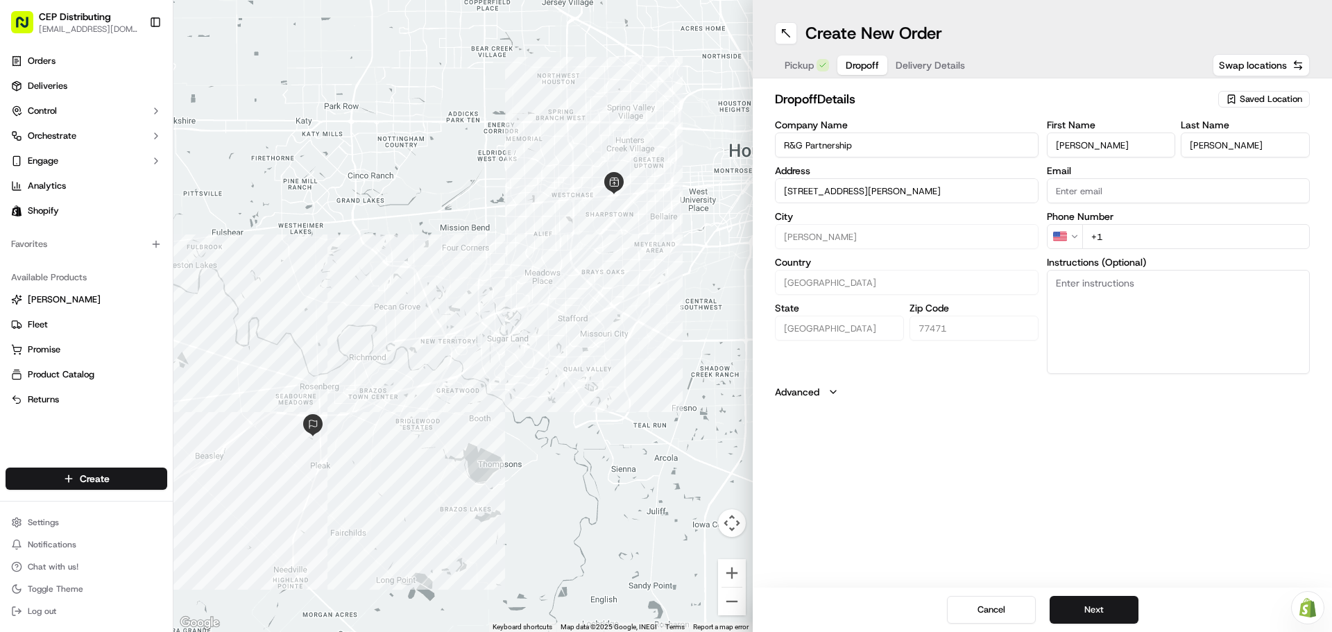
click at [1159, 202] on input "Email" at bounding box center [1179, 190] width 264 height 25
paste input "glopez@rgtheaters.com"
type input "glopez@rgtheaters.com"
type input "+1 346 247 4102"
type textarea "Inside delivery - do not leave outside. Contact Guillermo 346-247-4102"
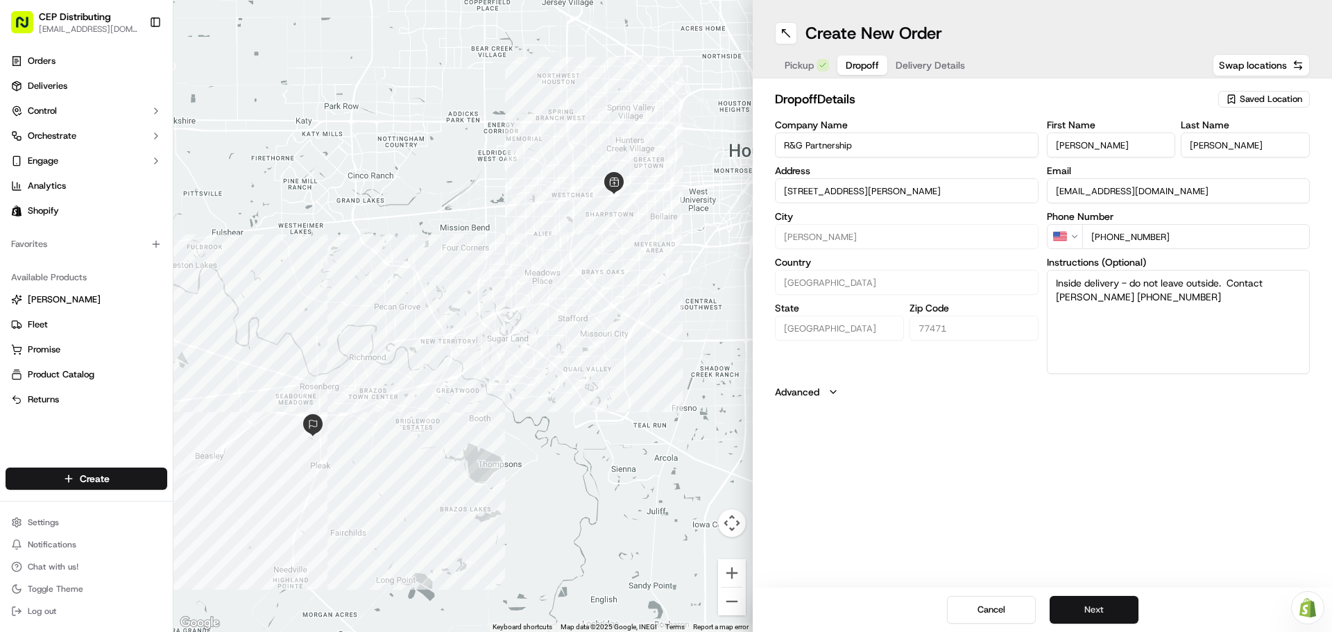
click at [1084, 618] on button "Next" at bounding box center [1094, 610] width 89 height 28
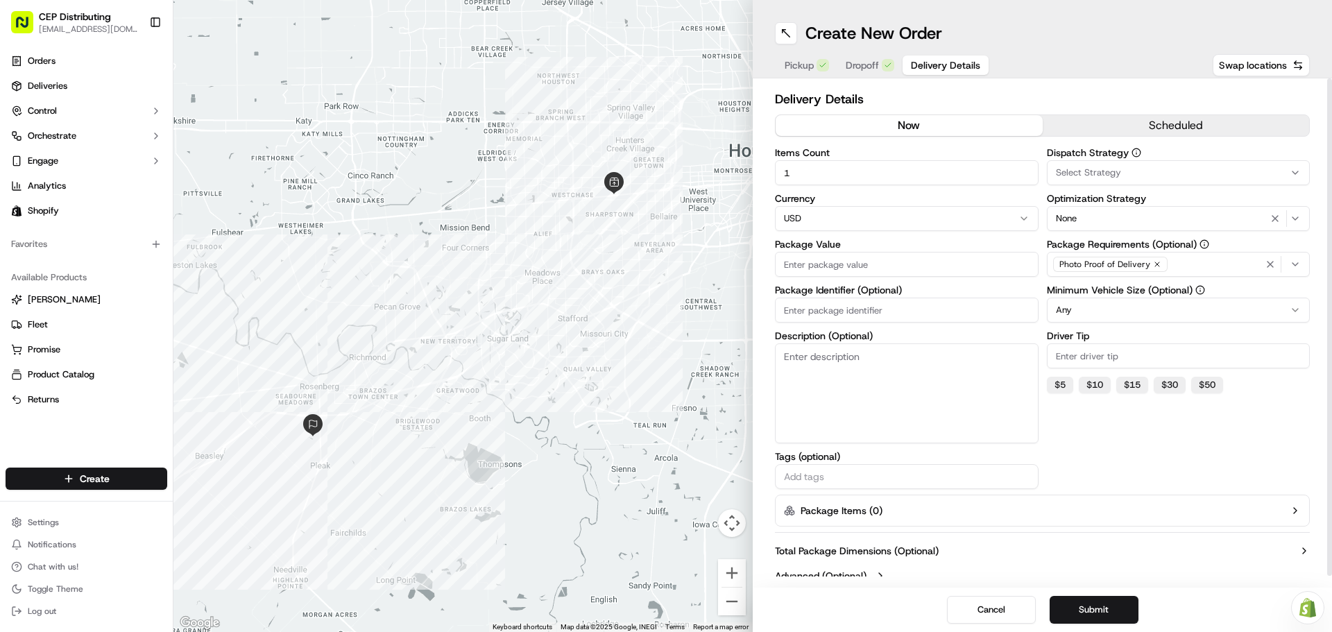
click at [831, 268] on input "Package Value" at bounding box center [907, 264] width 264 height 25
type input "213.50"
click at [832, 302] on input "Package Identifier (Optional)" at bounding box center [907, 310] width 264 height 25
type input "Order# 3012"
click at [1160, 157] on label "Dispatch Strategy" at bounding box center [1179, 153] width 264 height 10
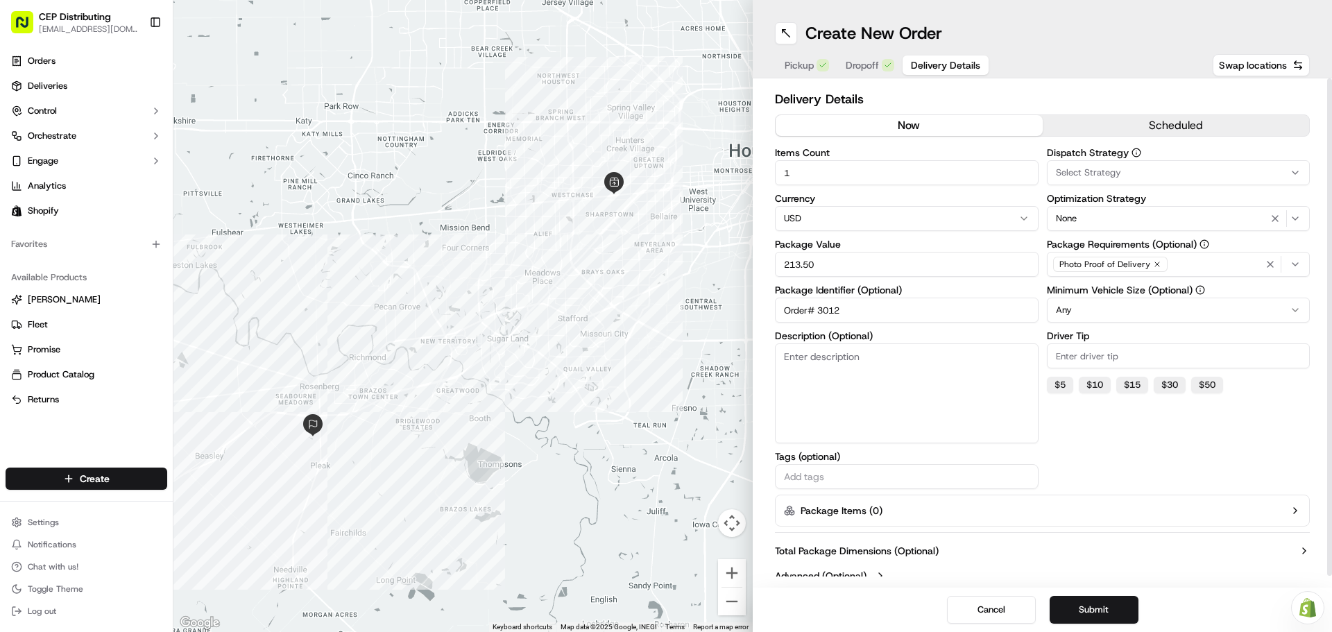
click at [1152, 168] on div "Select Strategy" at bounding box center [1179, 173] width 257 height 12
click at [1108, 244] on span "Shopify" at bounding box center [1155, 248] width 171 height 12
click at [1114, 446] on html "CEP Distributing seniece@avexpress.net Toggle Sidebar Orders Deliveries Control…" at bounding box center [666, 316] width 1332 height 632
click at [1098, 310] on html "CEP Distributing seniece@avexpress.net Toggle Sidebar Orders Deliveries Control…" at bounding box center [666, 316] width 1332 height 632
click at [1057, 380] on button "$ 5" at bounding box center [1060, 385] width 26 height 17
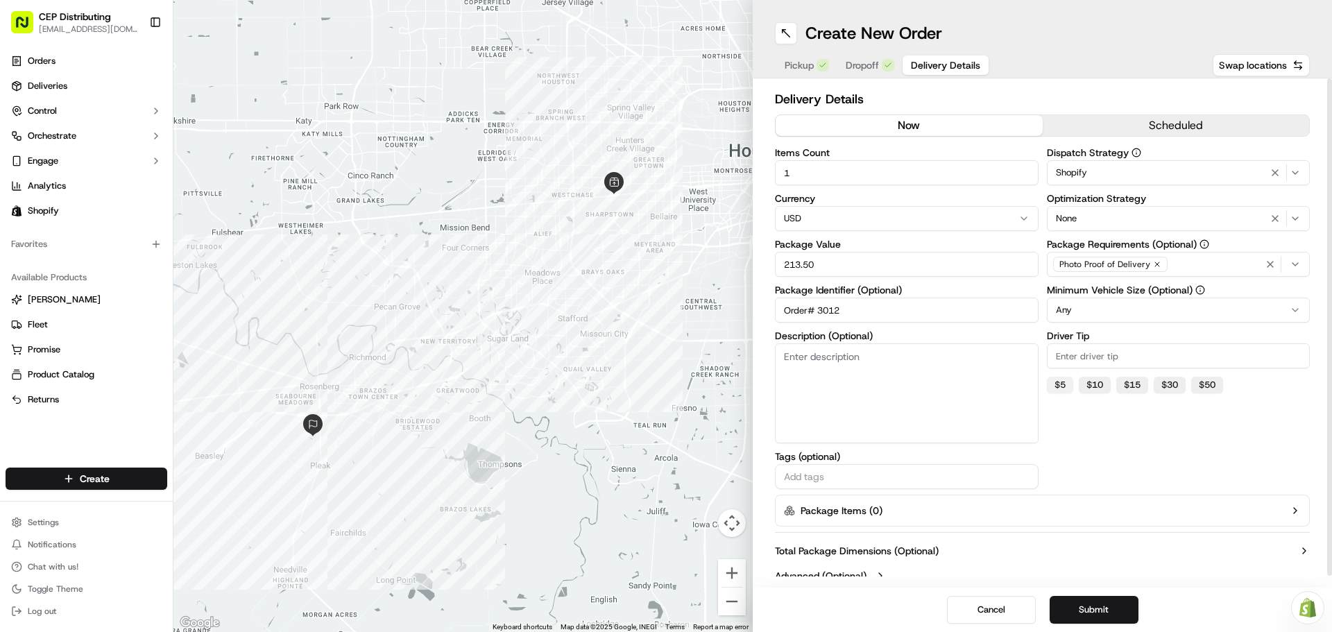
type input "5"
click at [1109, 459] on div "Dispatch Strategy Shopify Optimization Strategy None Package Requirements (Opti…" at bounding box center [1179, 318] width 264 height 341
click at [1106, 602] on button "Submit" at bounding box center [1094, 610] width 89 height 28
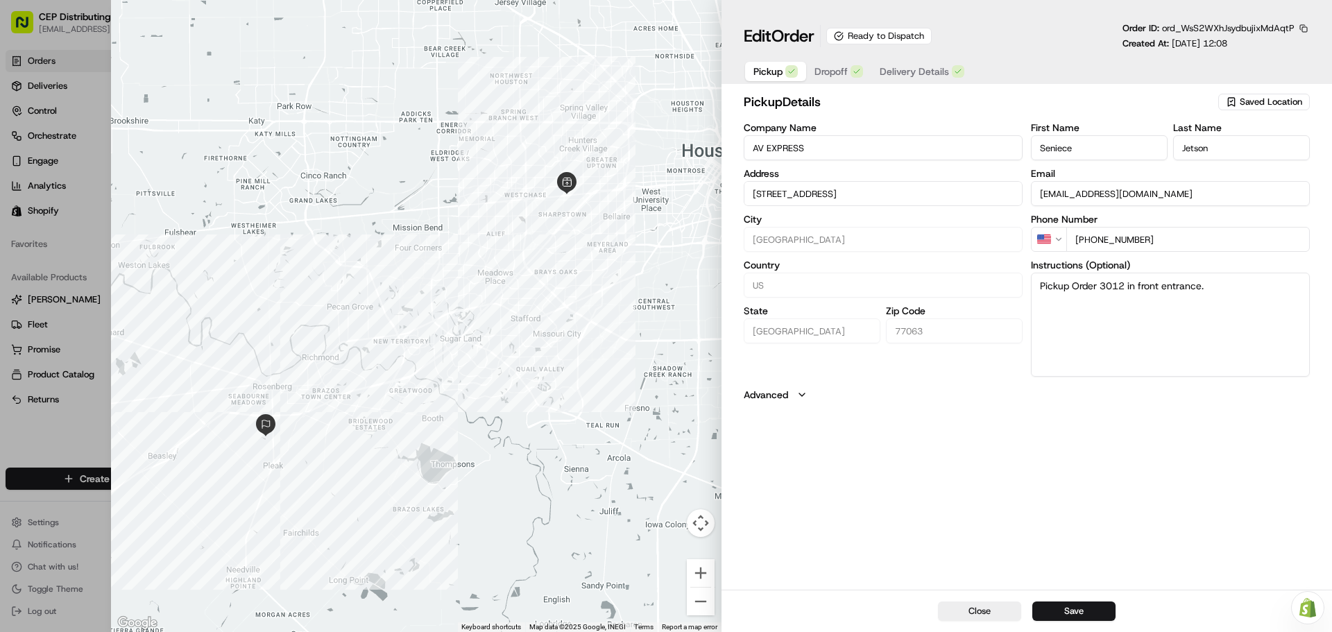
click at [1106, 602] on button "Save" at bounding box center [1074, 611] width 83 height 19
type input "+1"
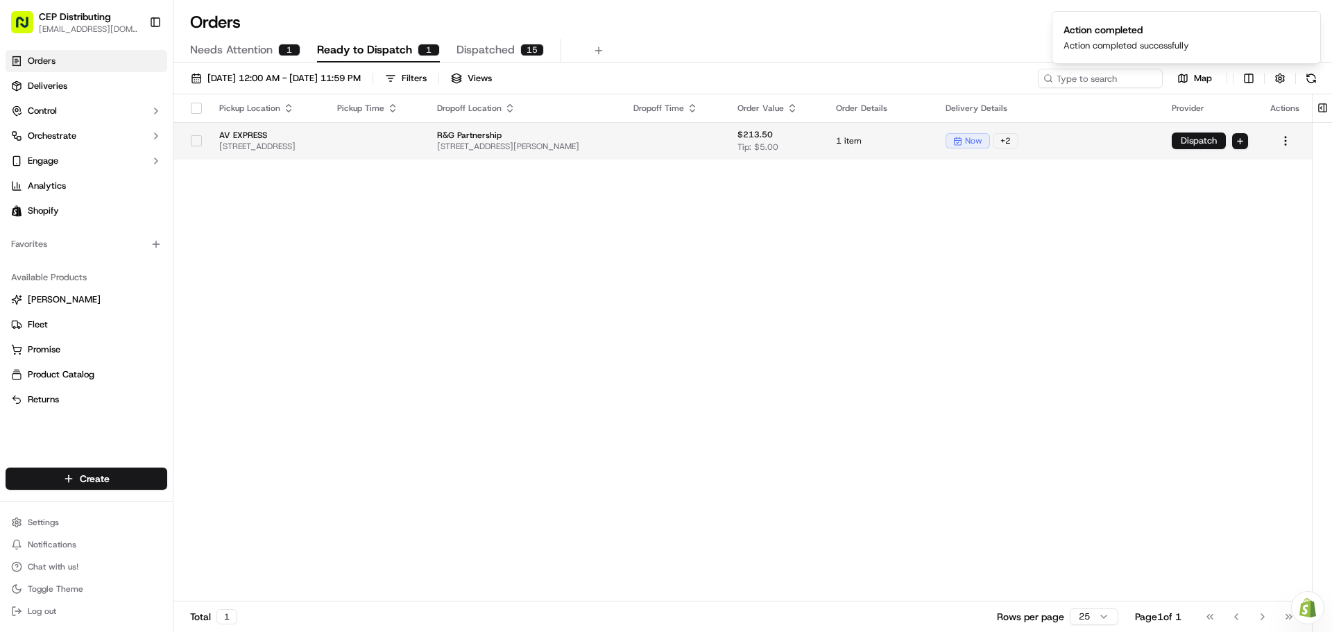
click at [1189, 136] on button "Dispatch" at bounding box center [1199, 141] width 54 height 17
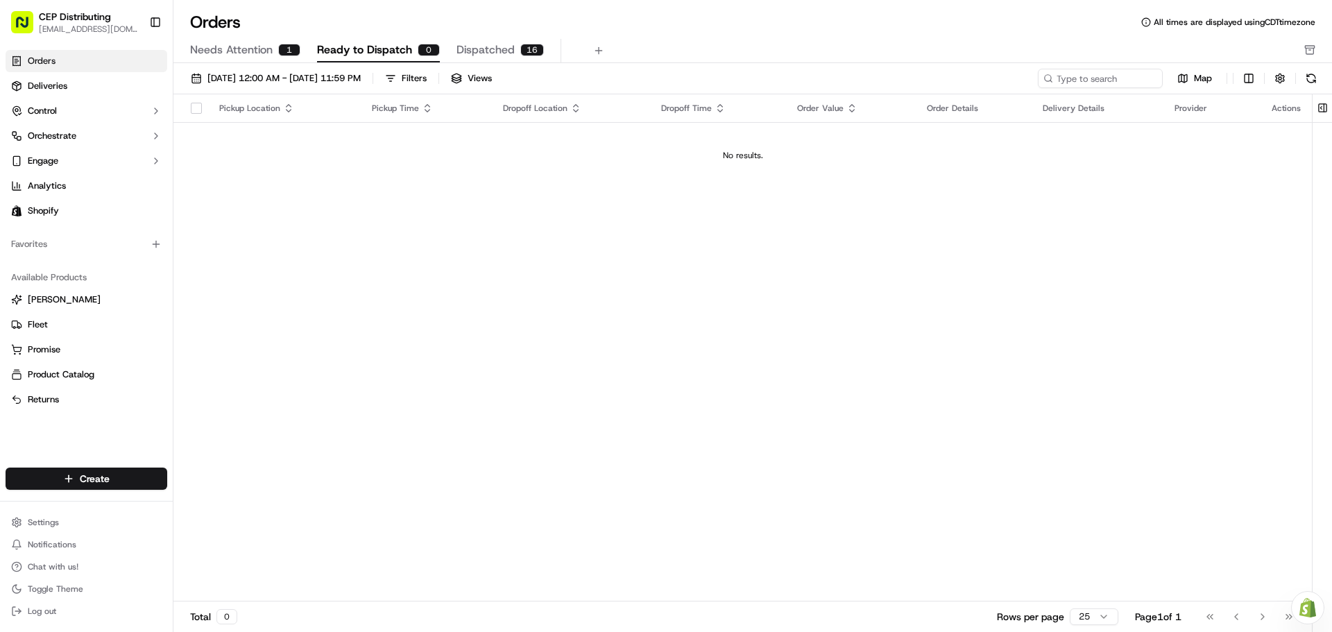
click at [477, 42] on span "Dispatched" at bounding box center [486, 50] width 58 height 17
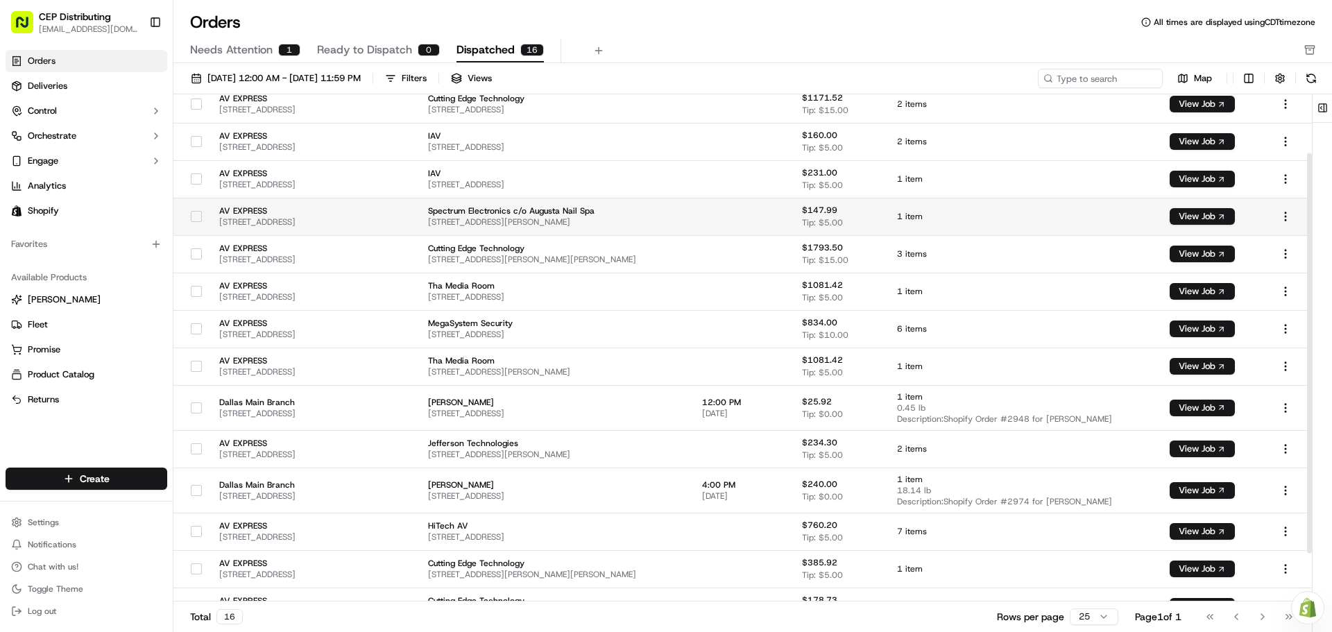
scroll to position [135, 0]
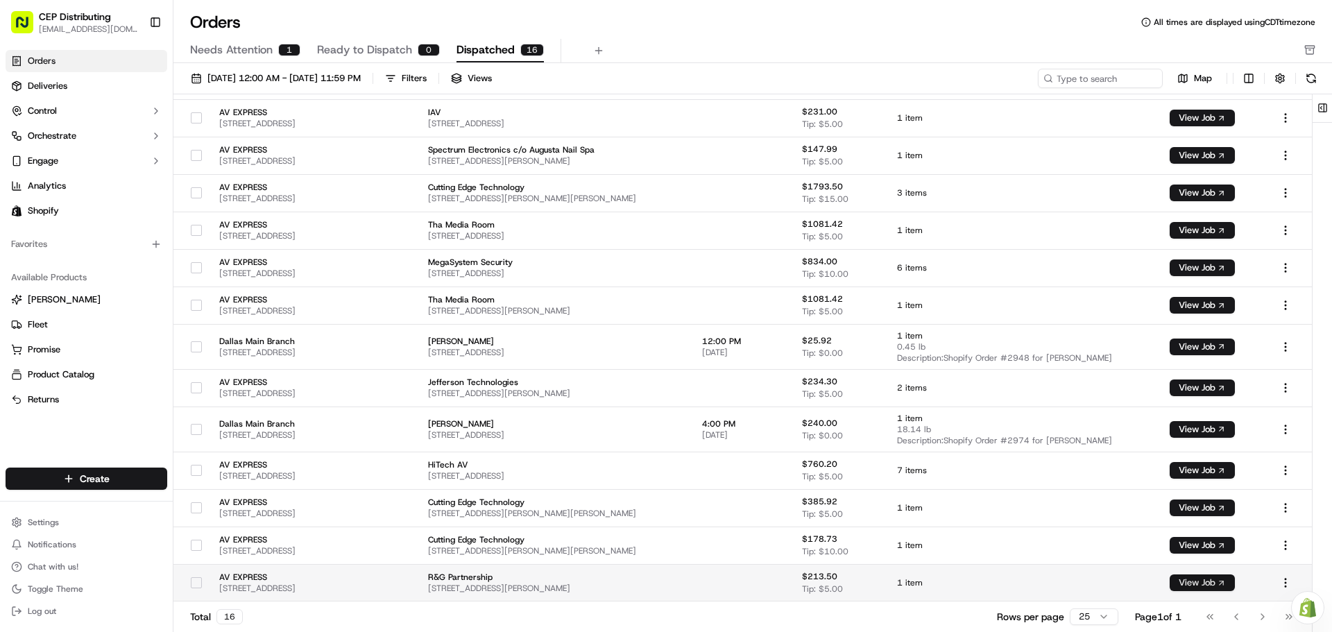
click at [1196, 582] on button "View Job" at bounding box center [1202, 583] width 65 height 17
click at [1204, 579] on button "View Job" at bounding box center [1202, 583] width 65 height 17
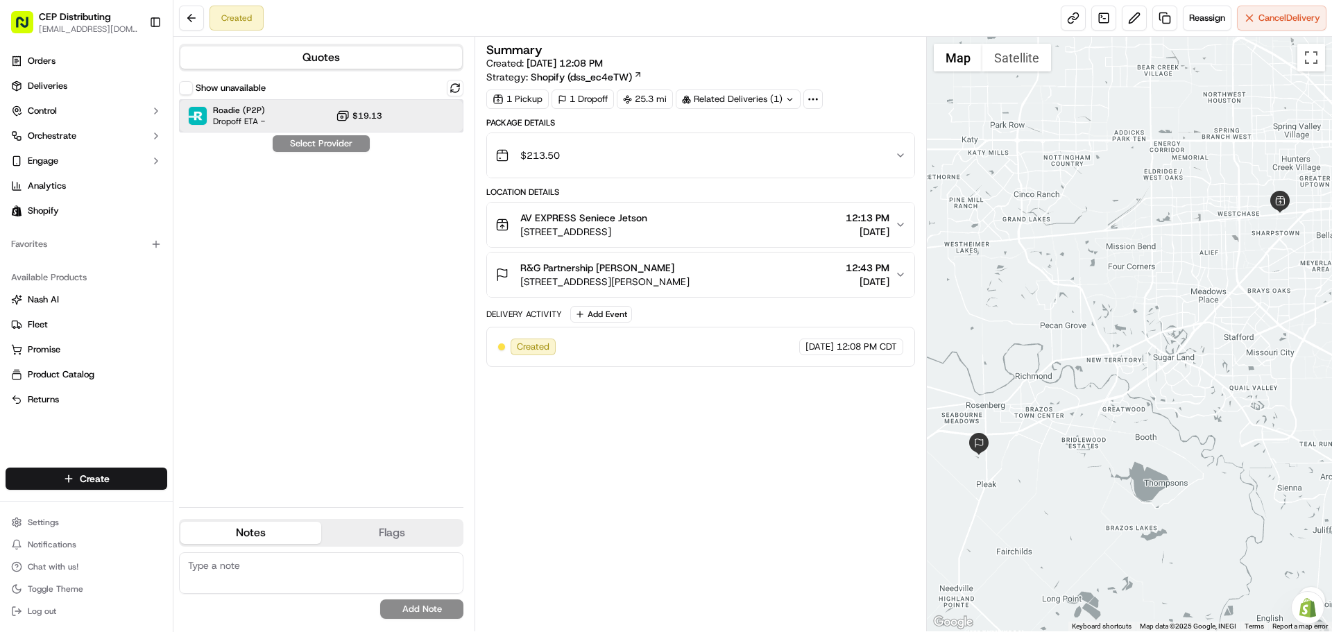
click at [284, 112] on div "Roadie (P2P) Dropoff ETA - $19.13" at bounding box center [321, 115] width 285 height 33
click at [305, 143] on button "Assign Provider" at bounding box center [321, 143] width 99 height 17
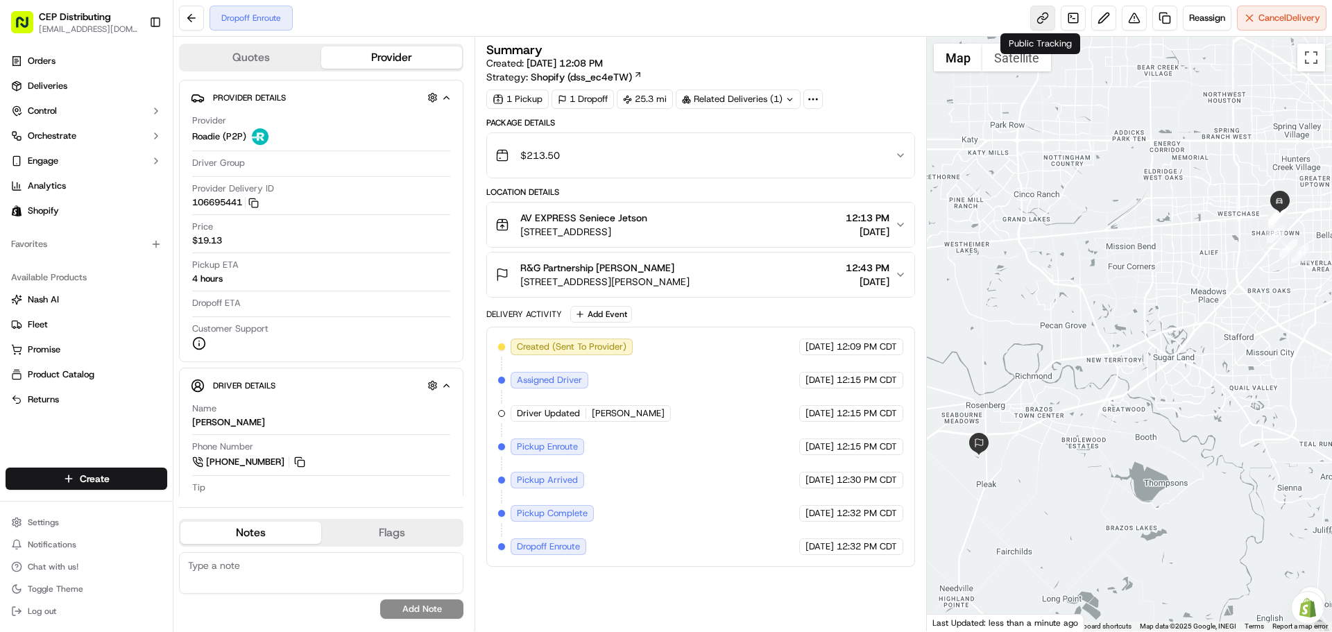
click at [1034, 17] on link at bounding box center [1043, 18] width 25 height 25
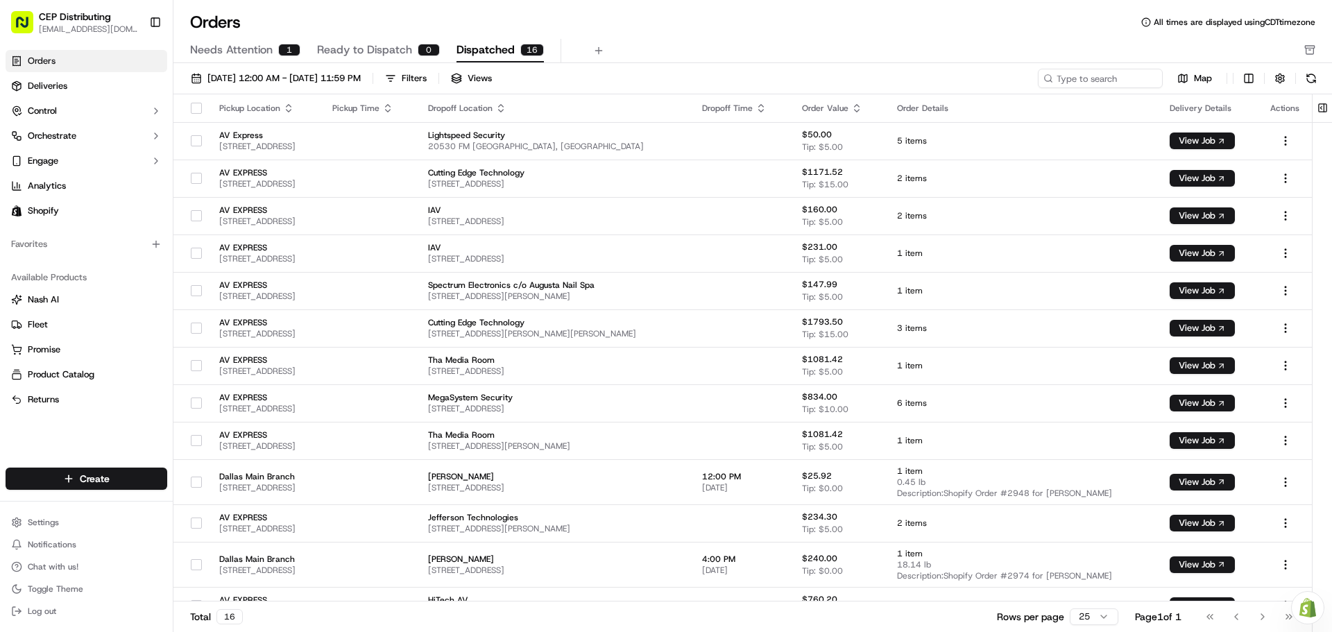
scroll to position [135, 0]
